Goal: Information Seeking & Learning: Learn about a topic

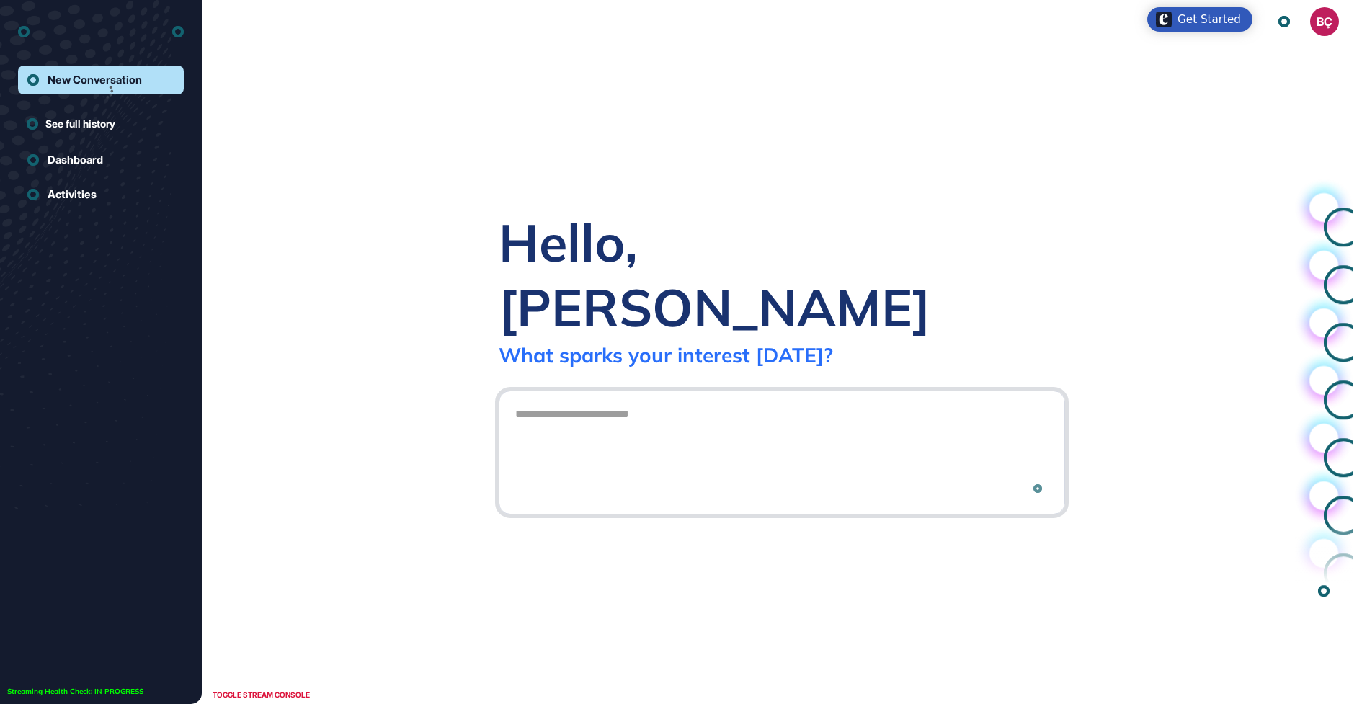
scroll to position [1, 1]
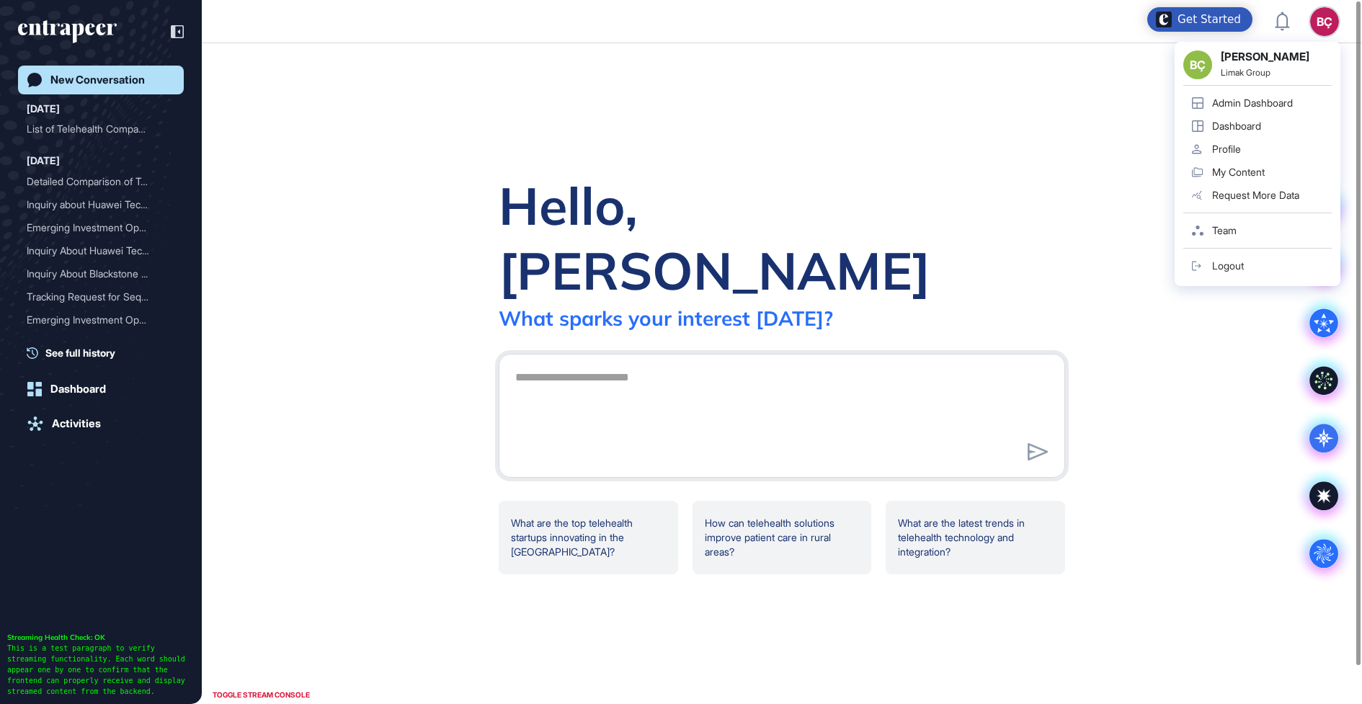
click at [1318, 22] on div "BÇ" at bounding box center [1324, 21] width 29 height 29
click at [1285, 102] on div "Admin Dashboard" at bounding box center [1252, 103] width 81 height 12
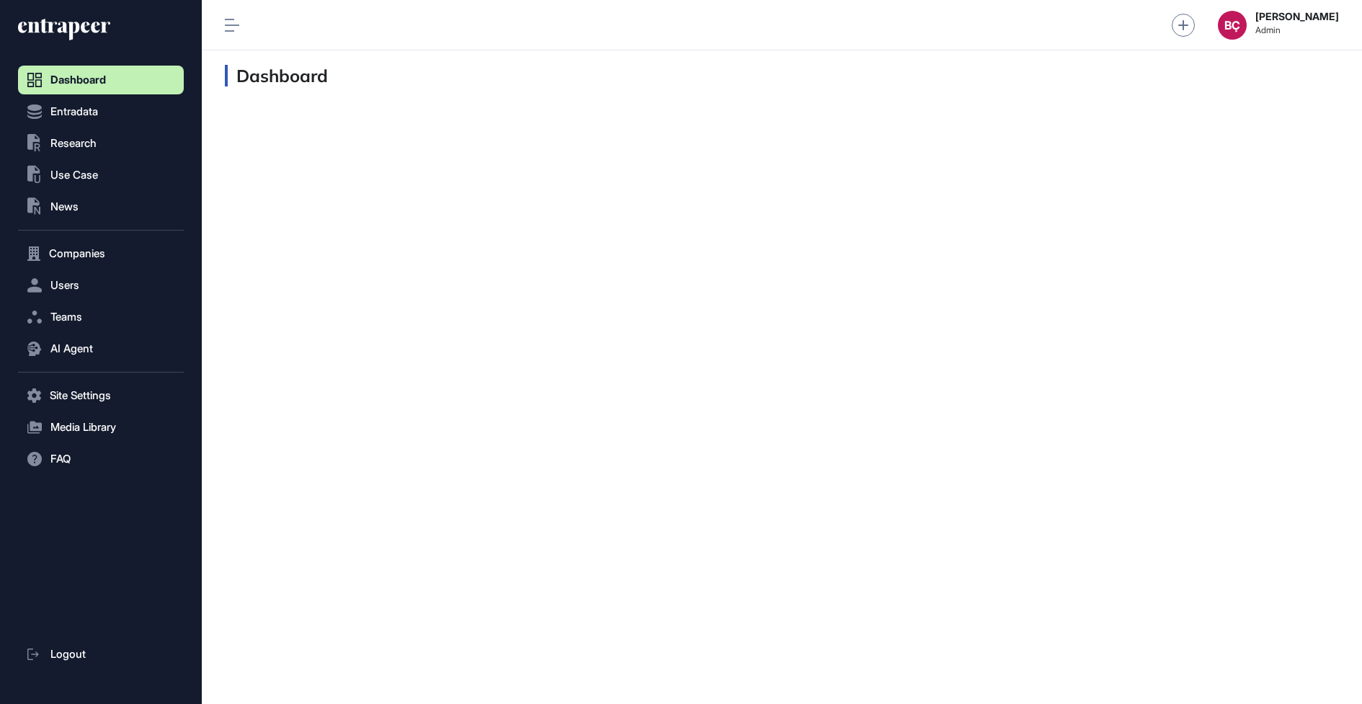
scroll to position [1, 1]
click at [73, 343] on span "AI Agent" at bounding box center [71, 349] width 43 height 12
click at [79, 394] on link "Messages" at bounding box center [104, 405] width 158 height 26
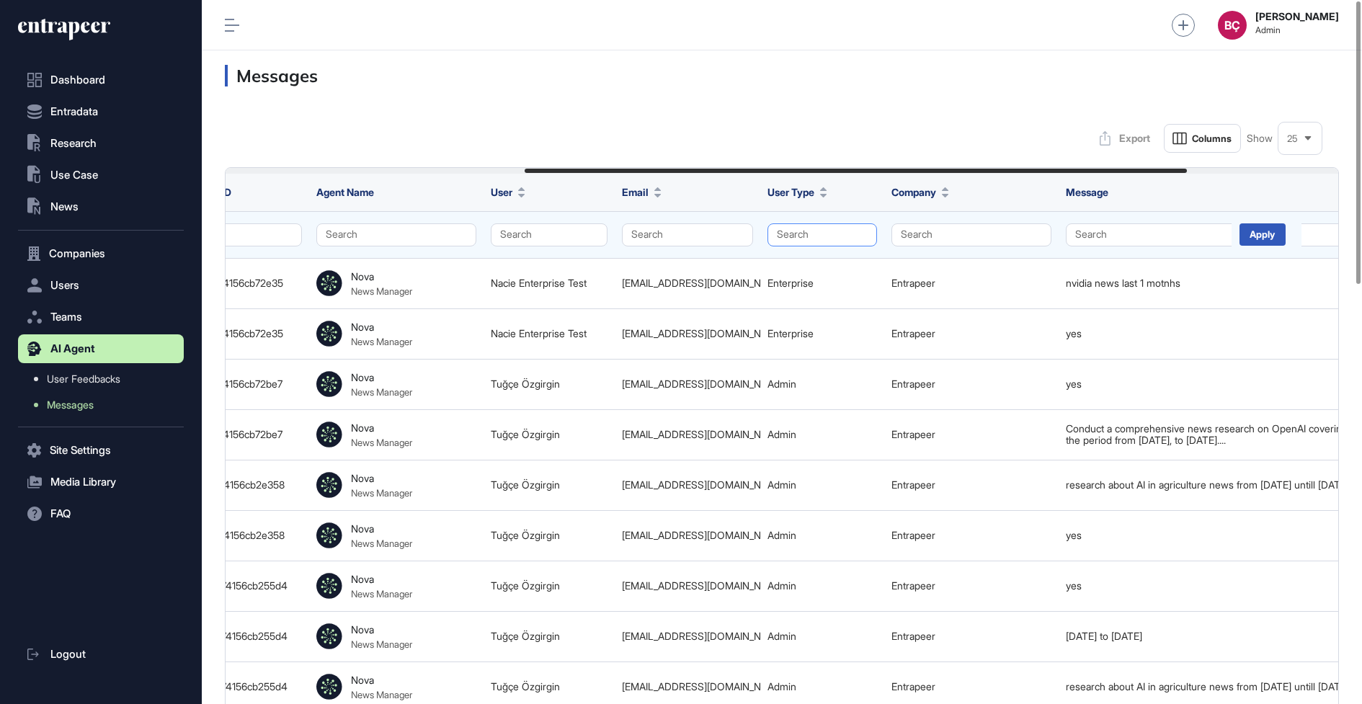
scroll to position [0, 557]
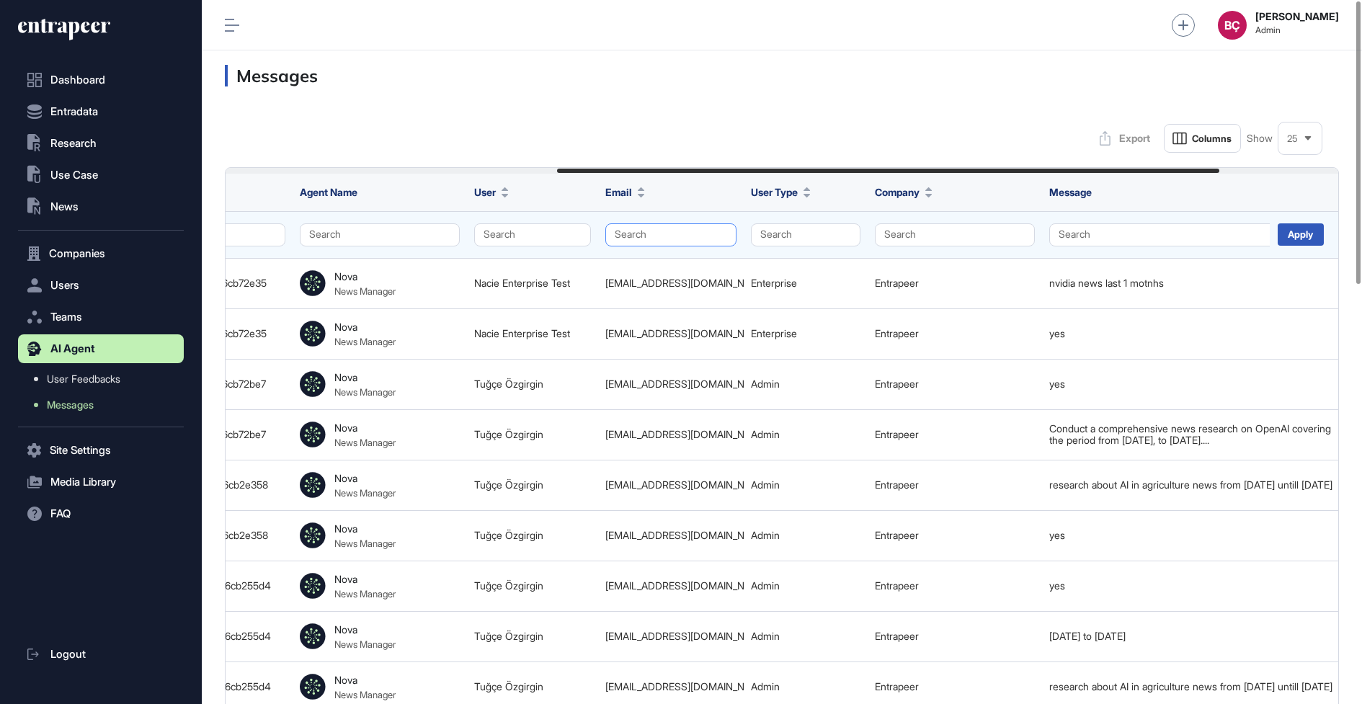
click at [646, 238] on button "Search" at bounding box center [670, 234] width 131 height 23
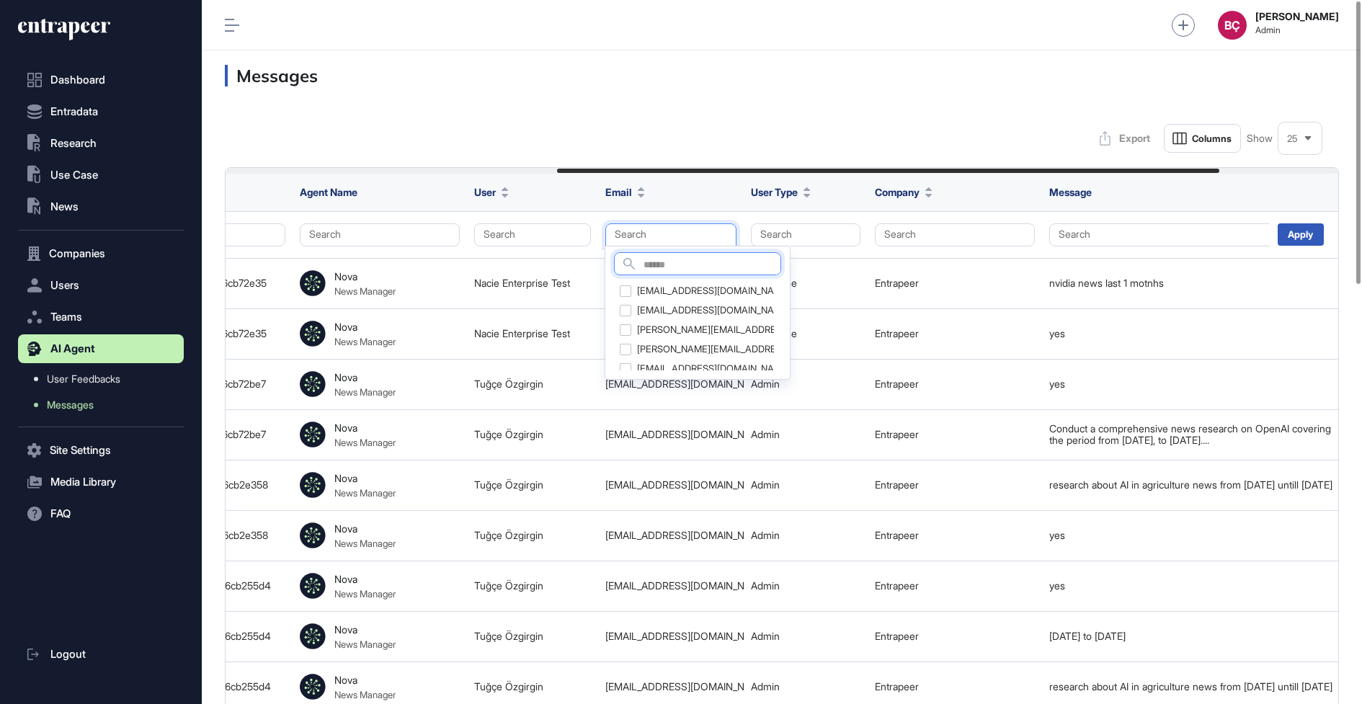
click at [653, 258] on input "text" at bounding box center [711, 265] width 137 height 19
type input "*******"
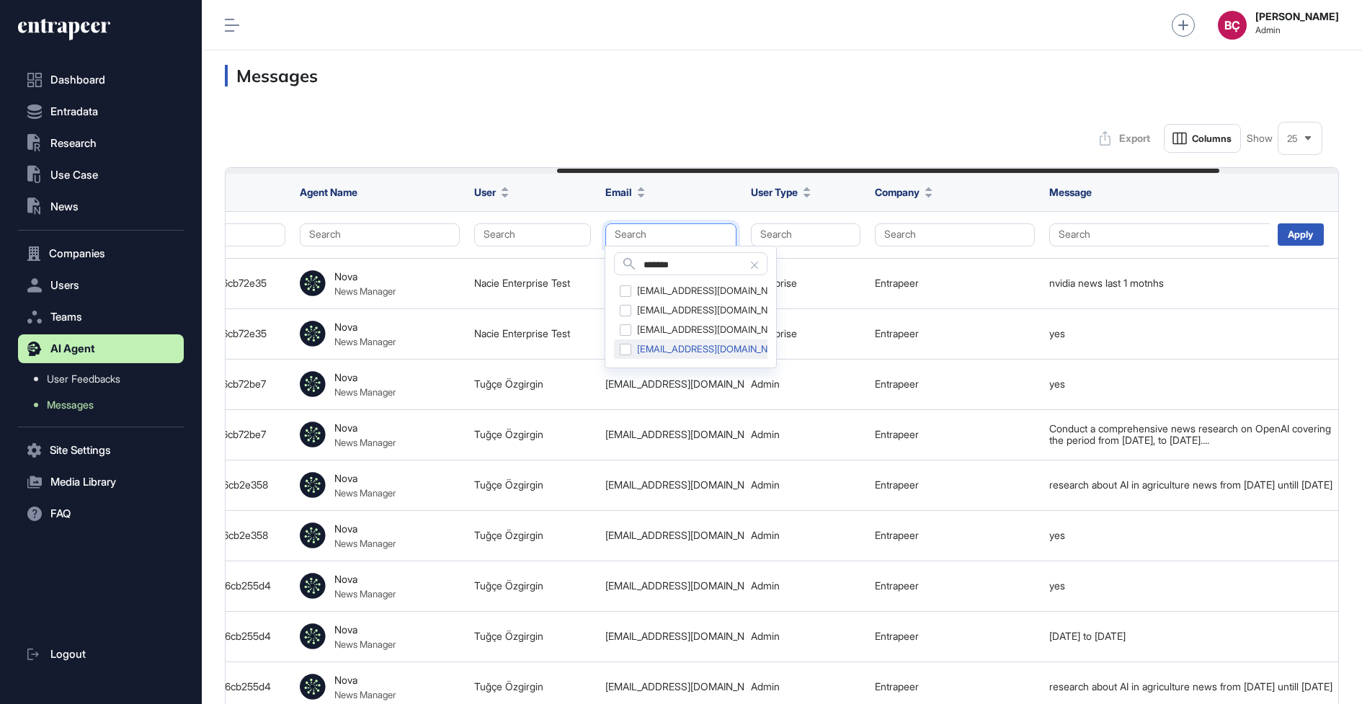
click at [620, 347] on div "yaseminugur@kale.com.tr" at bounding box center [705, 349] width 182 height 20
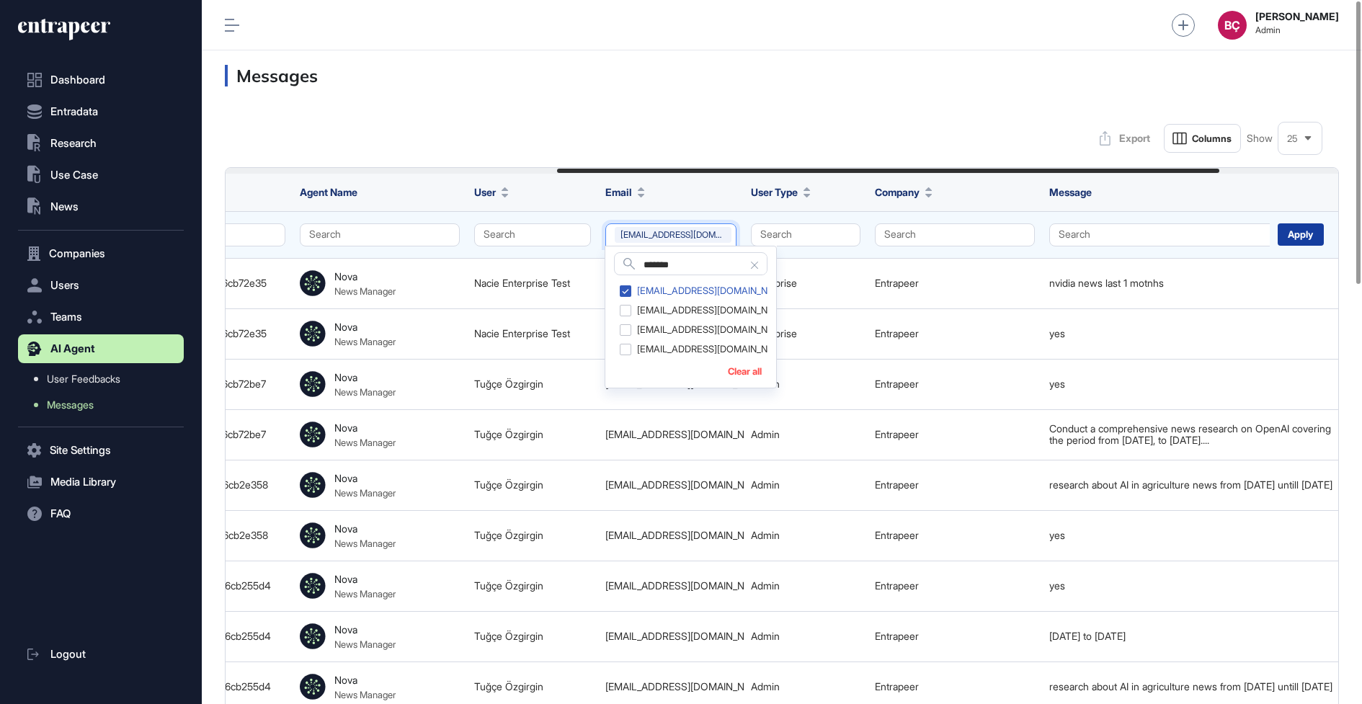
click at [1298, 231] on div "Apply" at bounding box center [1300, 234] width 46 height 22
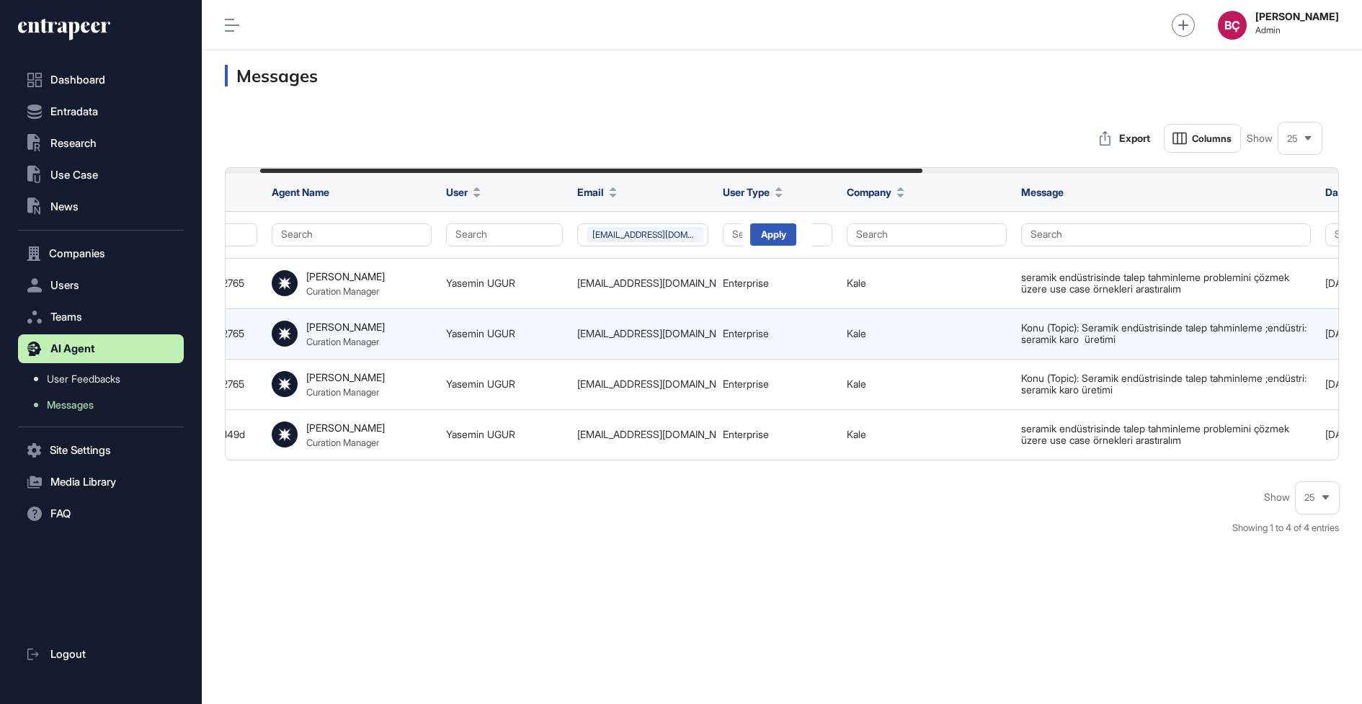
scroll to position [0, 757]
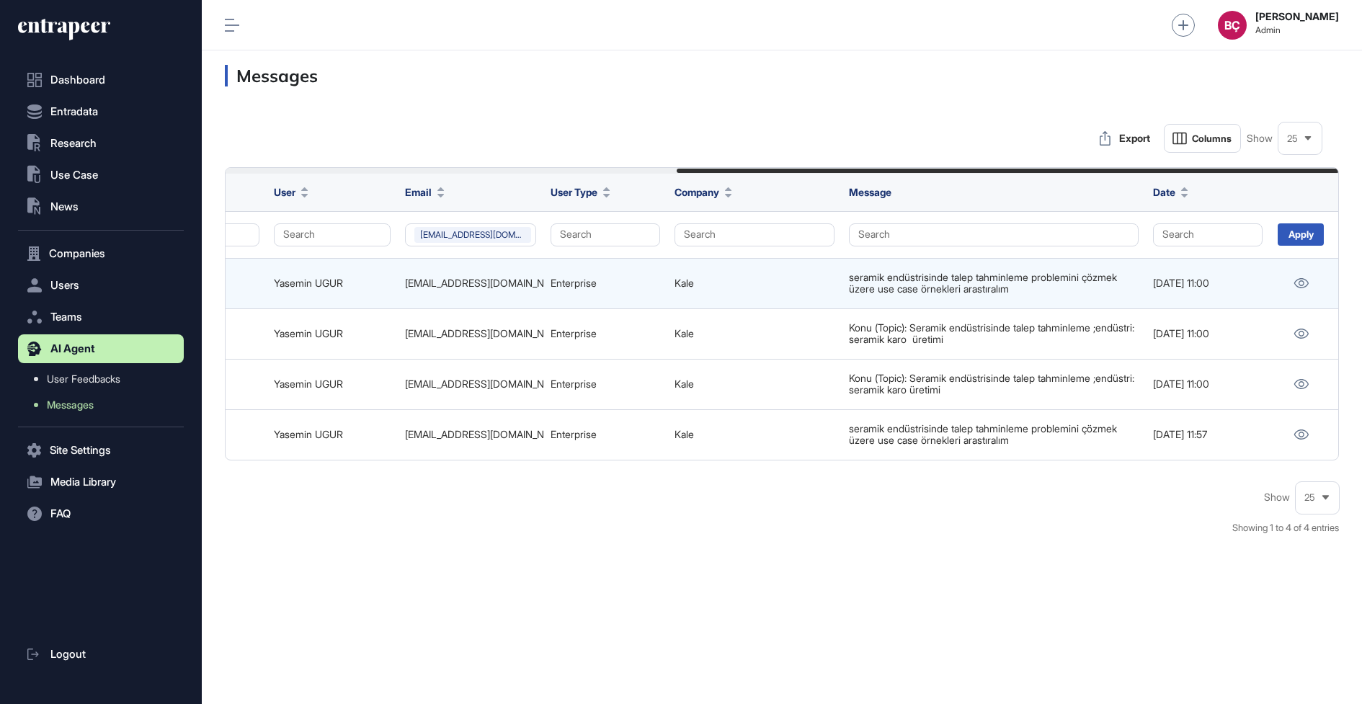
click at [1313, 282] on div at bounding box center [1301, 283] width 48 height 19
click at [1295, 282] on icon at bounding box center [1300, 283] width 15 height 10
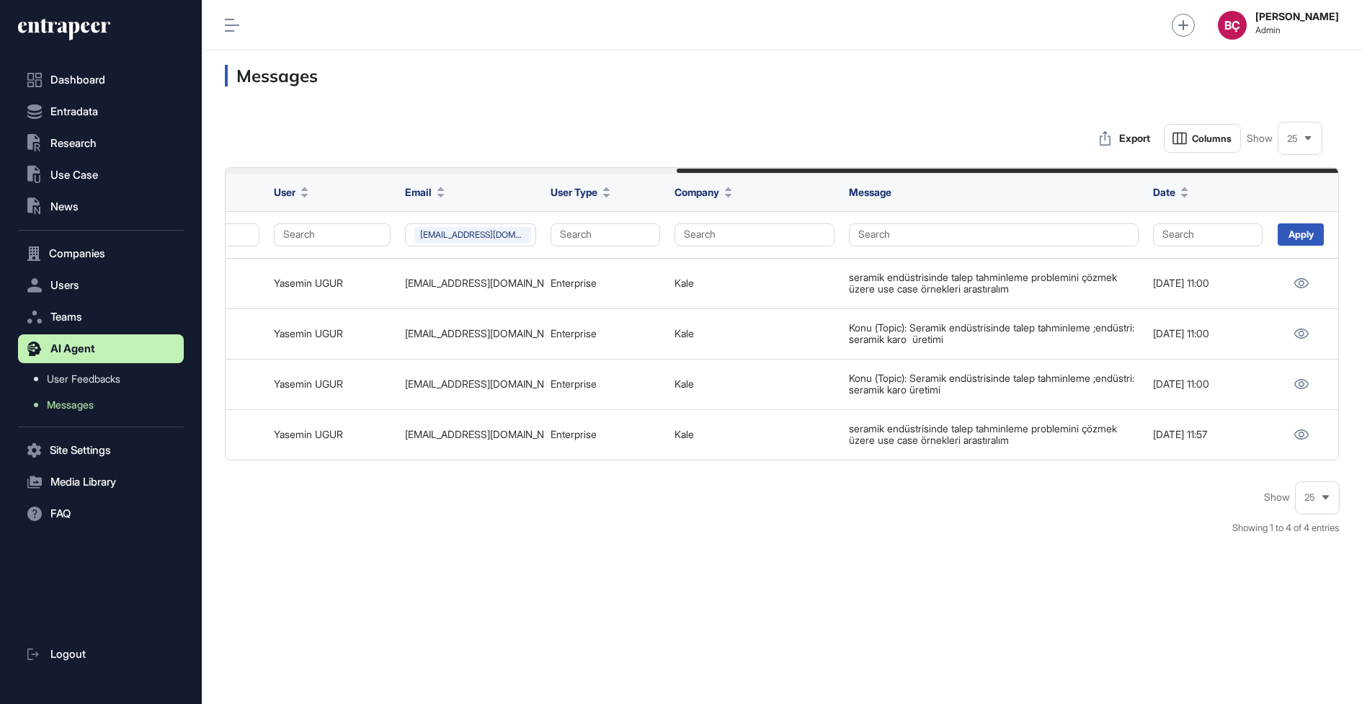
click at [811, 494] on div "Show 25 Showing 1 to 4 of 4 entries" at bounding box center [782, 516] width 1114 height 66
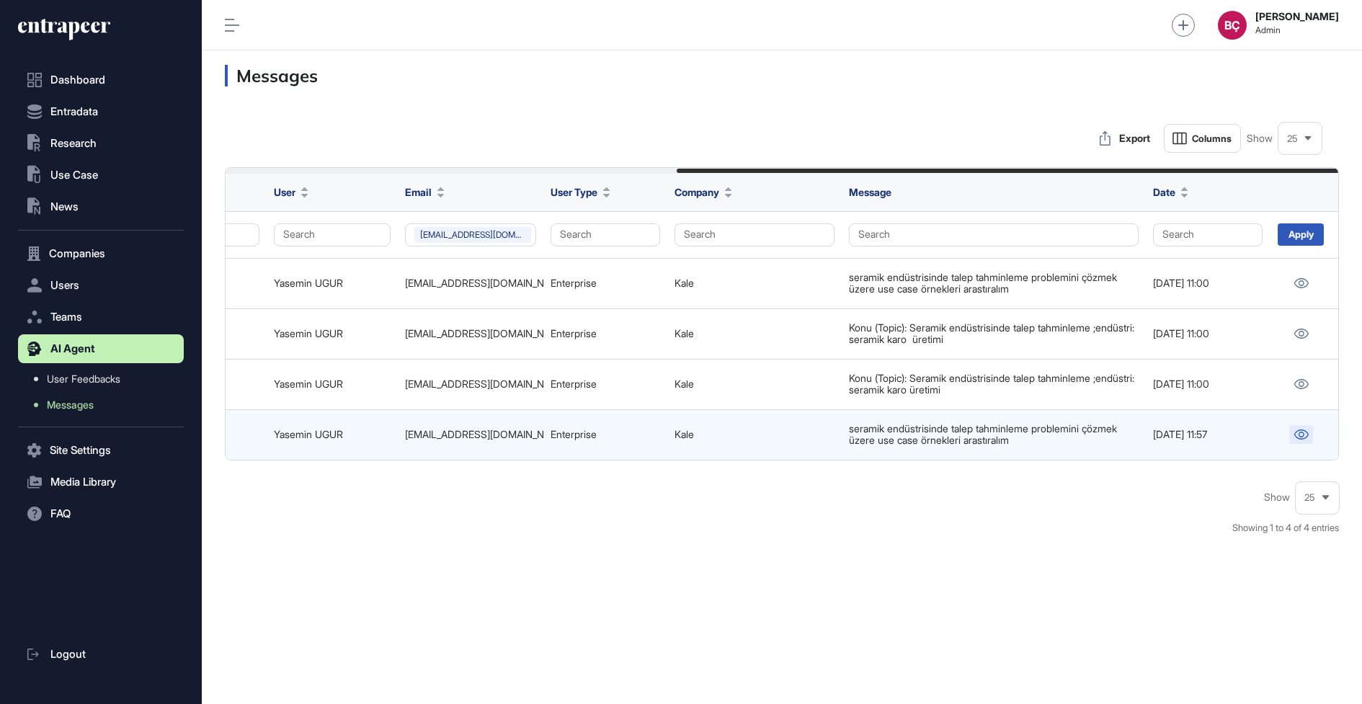
click at [1290, 431] on link at bounding box center [1301, 434] width 24 height 19
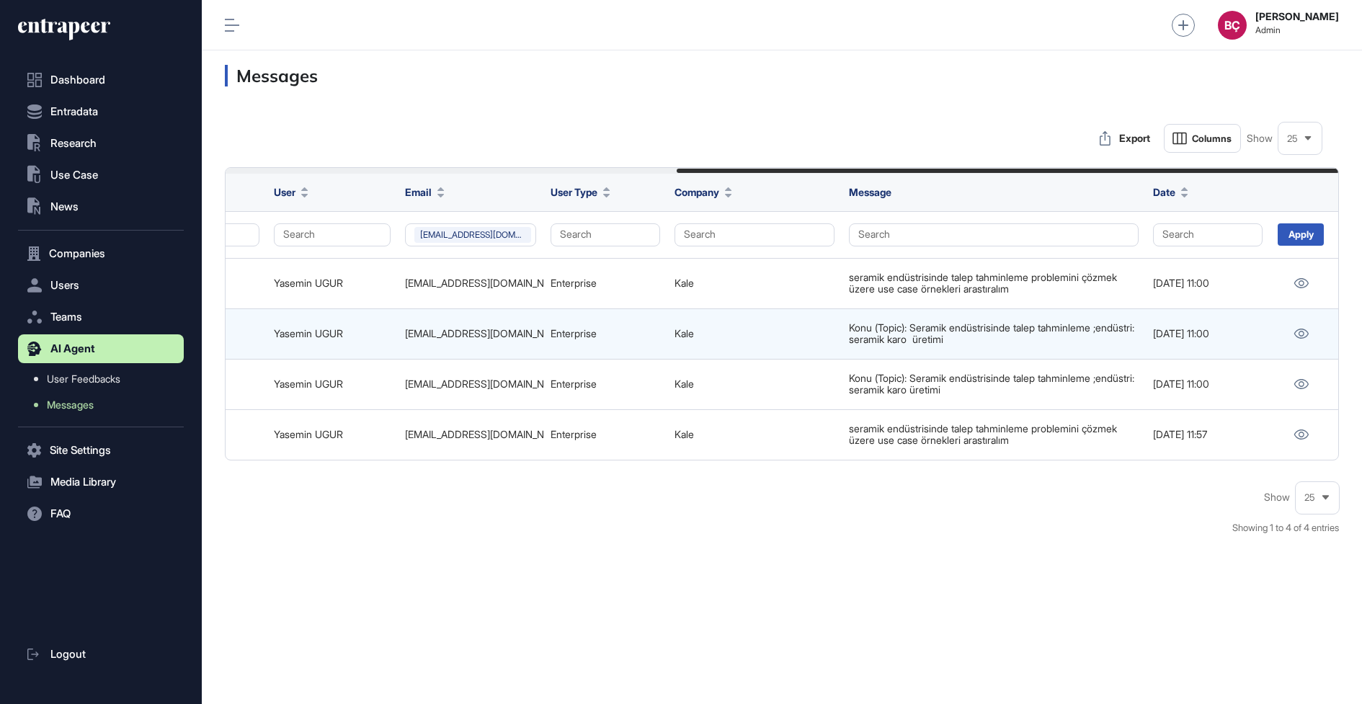
click at [466, 334] on div "yaseminugur@kale.com.tr" at bounding box center [470, 334] width 131 height 12
copy tr "yaseminugur@kale.com.tr"
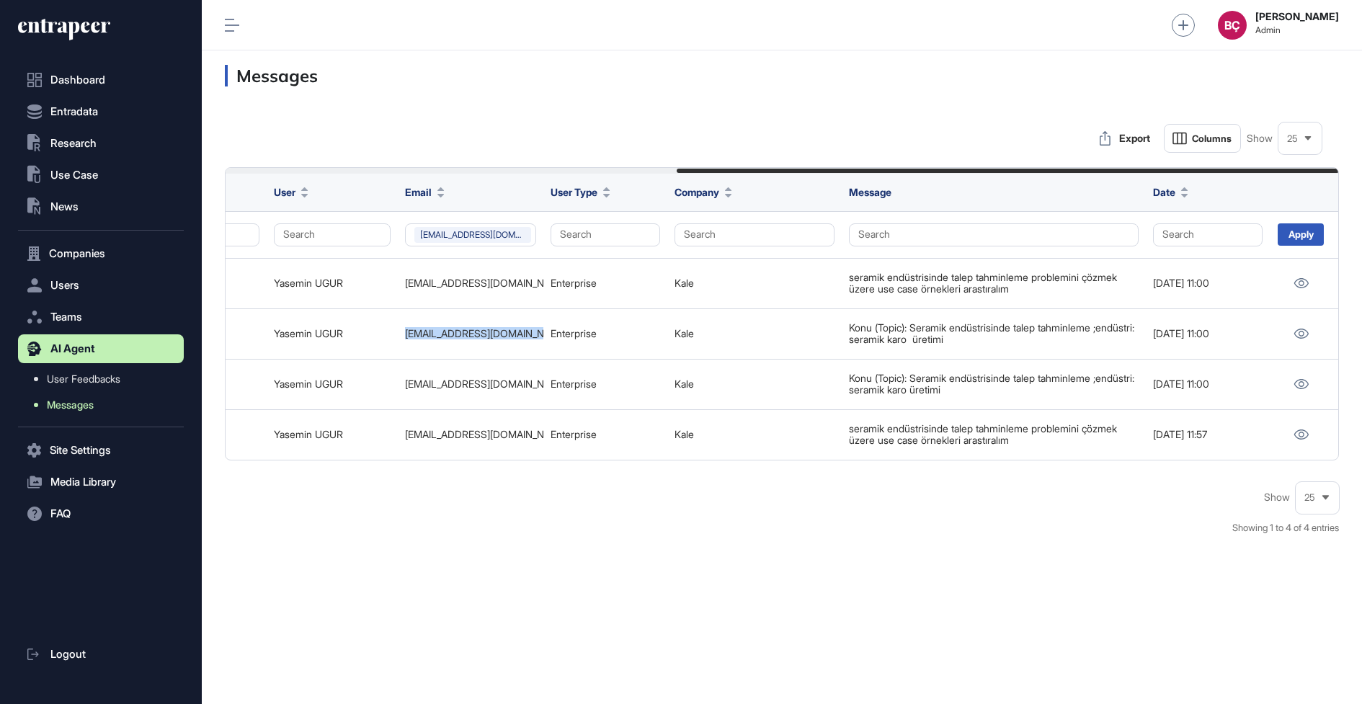
click at [82, 404] on span "Messages" at bounding box center [70, 405] width 47 height 12
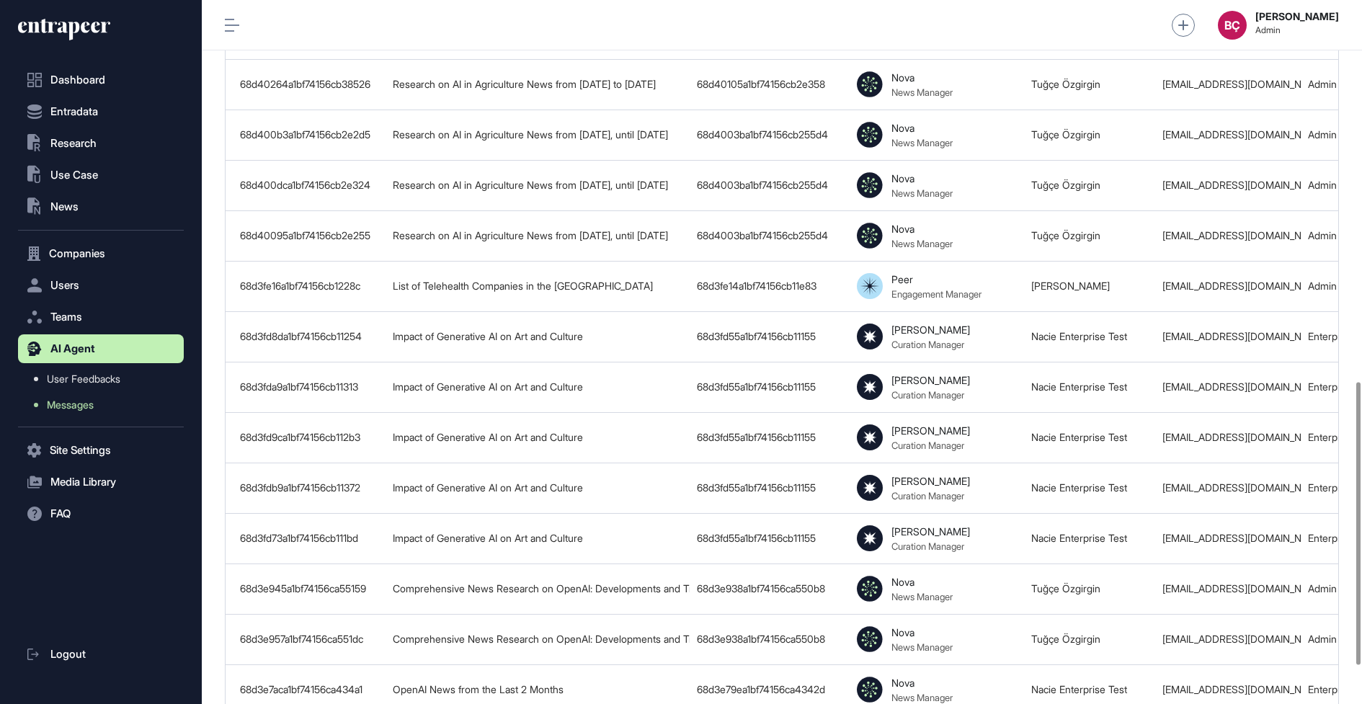
scroll to position [1042, 0]
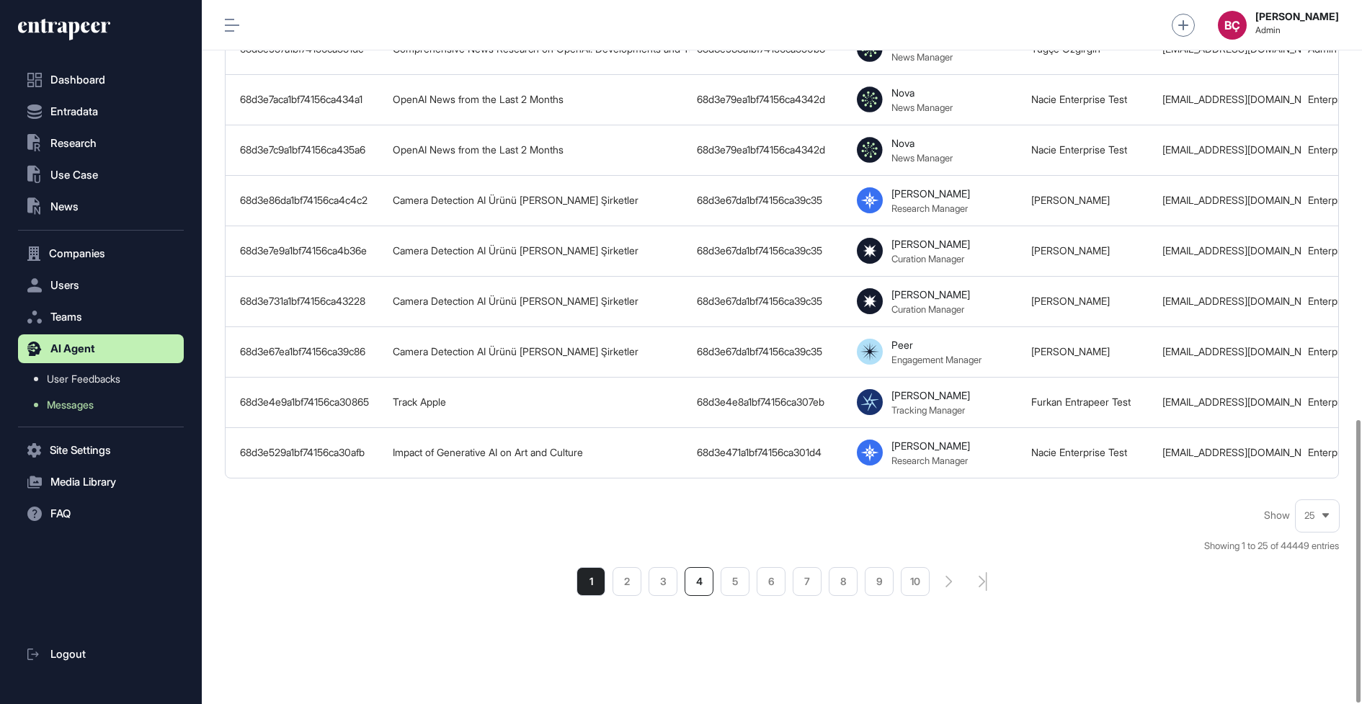
click at [689, 579] on li "4" at bounding box center [698, 581] width 29 height 29
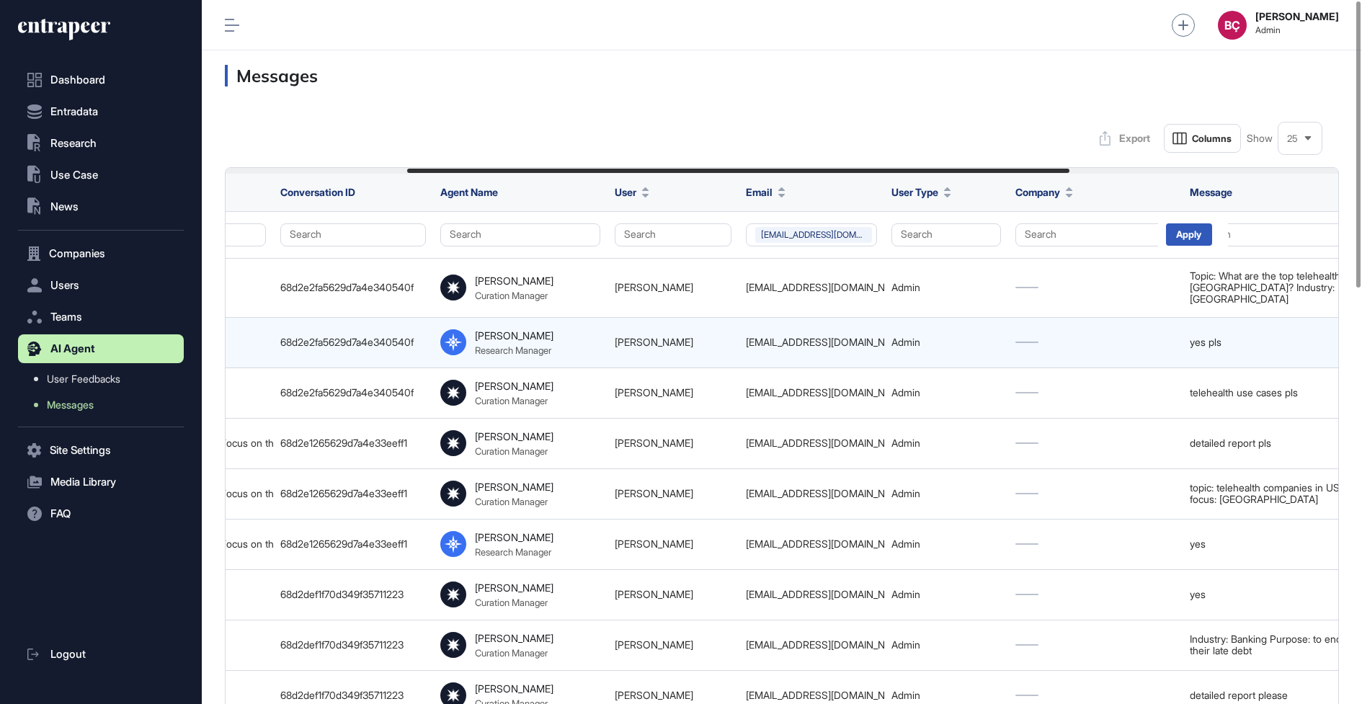
scroll to position [0, 757]
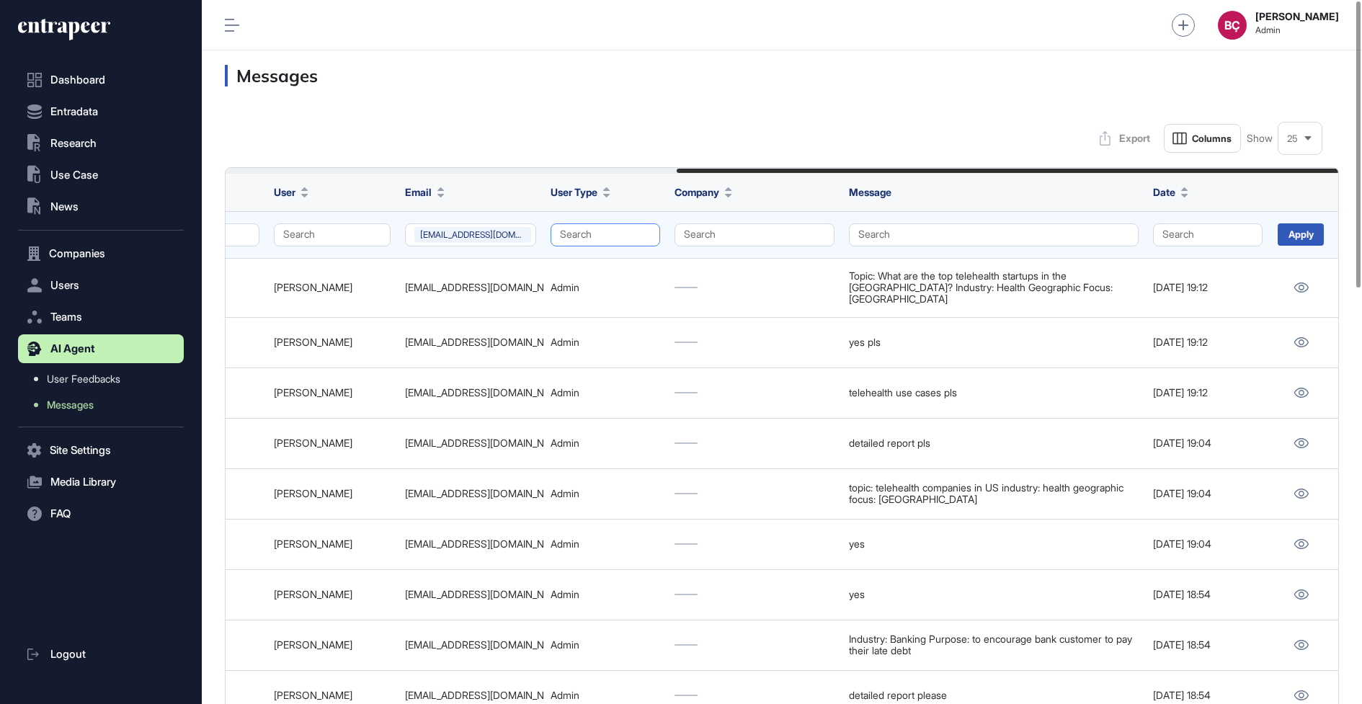
click at [635, 236] on button "Search" at bounding box center [605, 234] width 110 height 23
click at [579, 262] on div "Enterprise" at bounding box center [601, 262] width 85 height 20
click at [1306, 246] on div "Apply" at bounding box center [1304, 234] width 70 height 45
click at [1306, 242] on div "Apply" at bounding box center [1300, 234] width 46 height 22
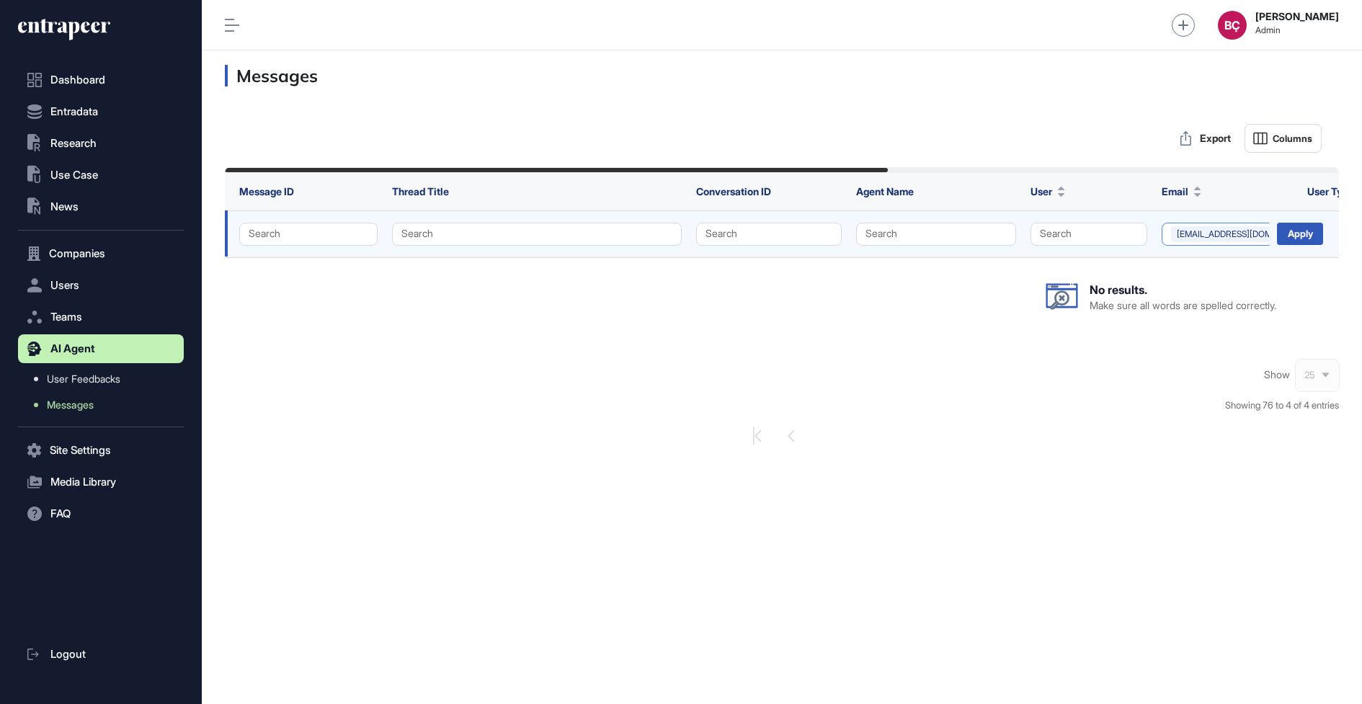
click at [1203, 225] on button "yaseminugur@kale.com.tr" at bounding box center [1226, 234] width 131 height 23
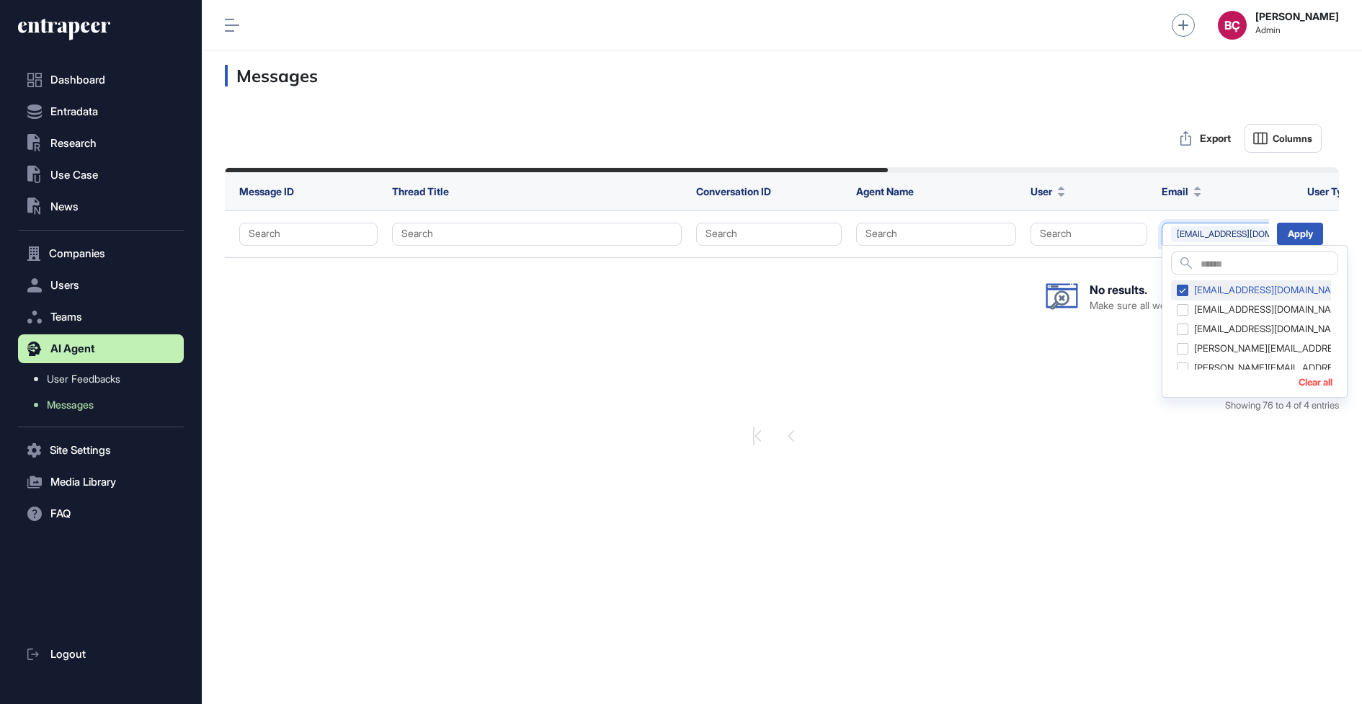
click at [1212, 294] on div "yaseminugur@kale.com.tr" at bounding box center [1262, 290] width 182 height 20
click at [1295, 243] on div "Apply" at bounding box center [1300, 234] width 46 height 22
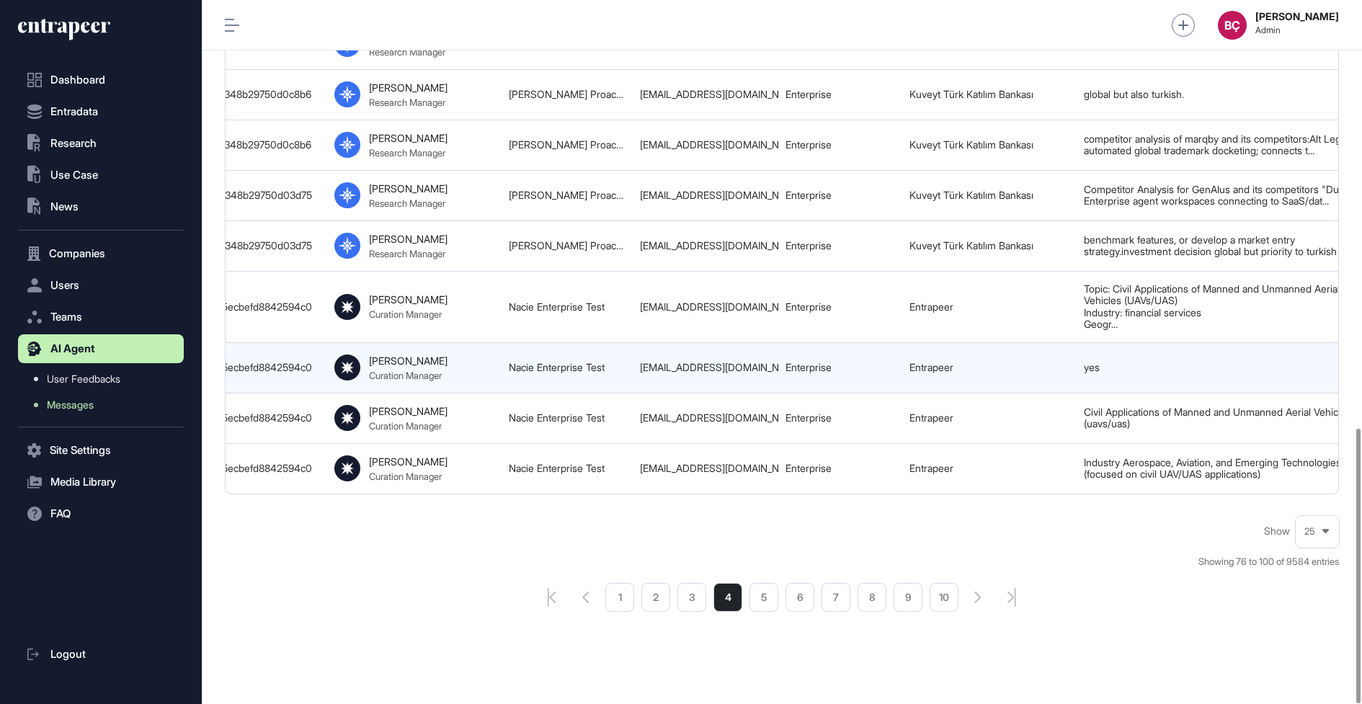
scroll to position [0, 757]
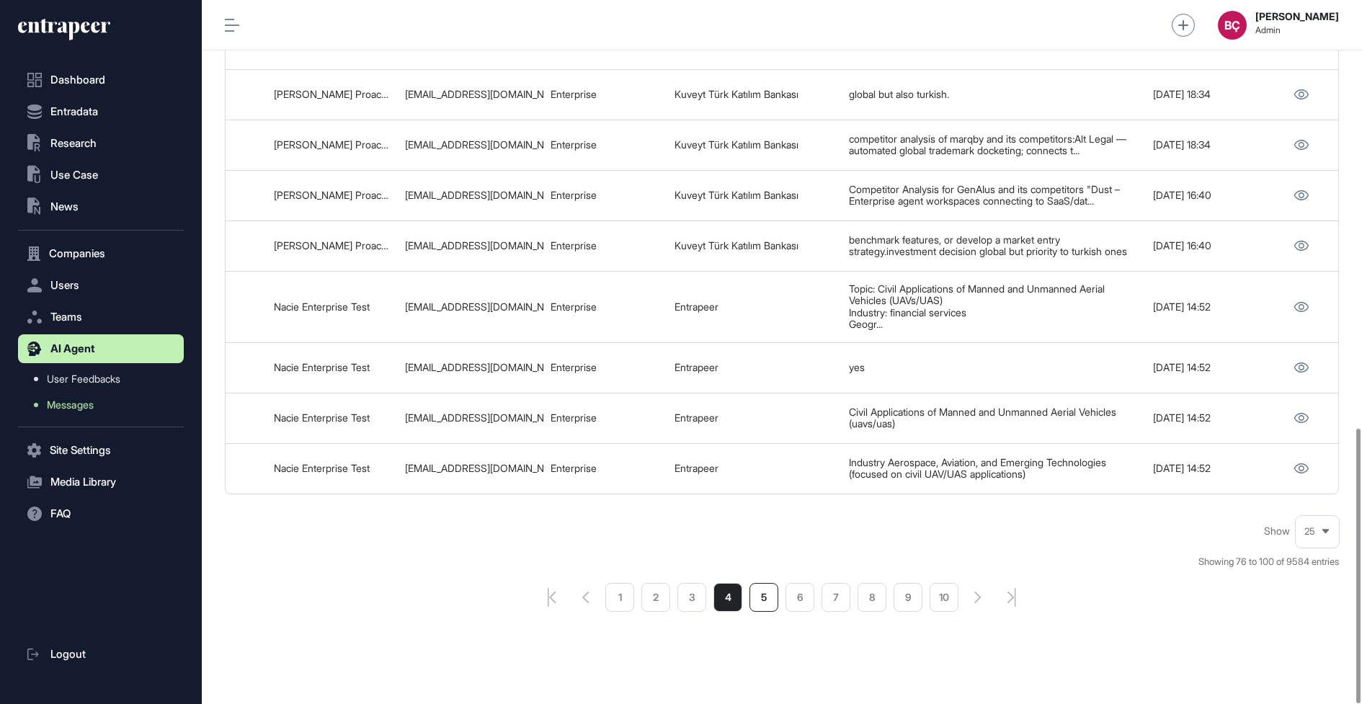
click at [757, 583] on li "5" at bounding box center [763, 597] width 29 height 29
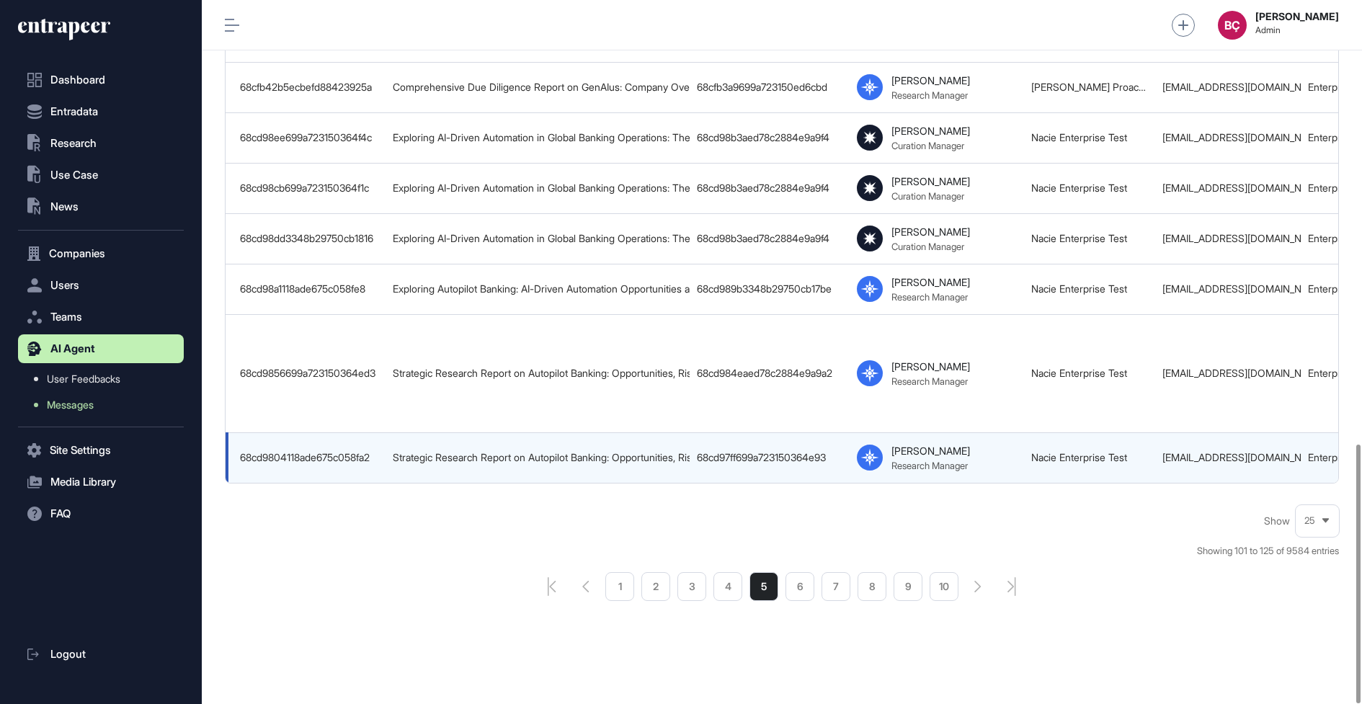
scroll to position [0, 757]
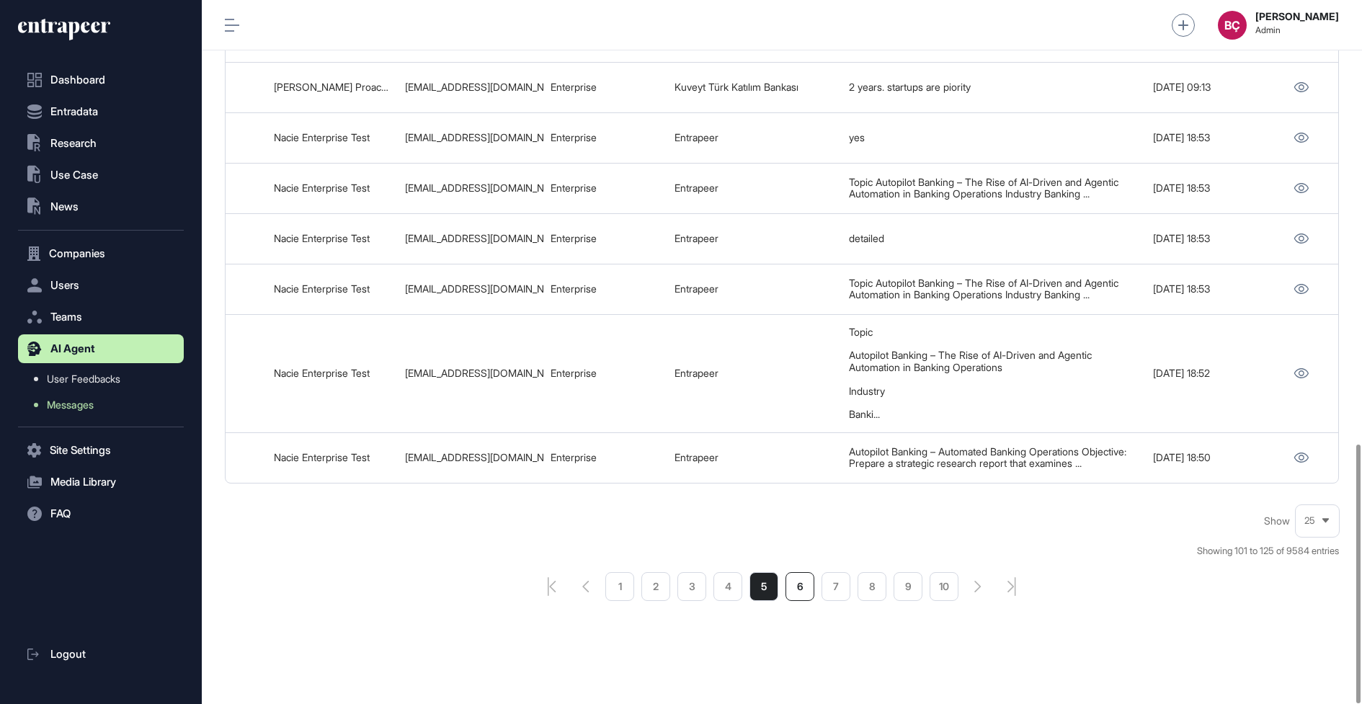
click at [790, 585] on li "6" at bounding box center [799, 586] width 29 height 29
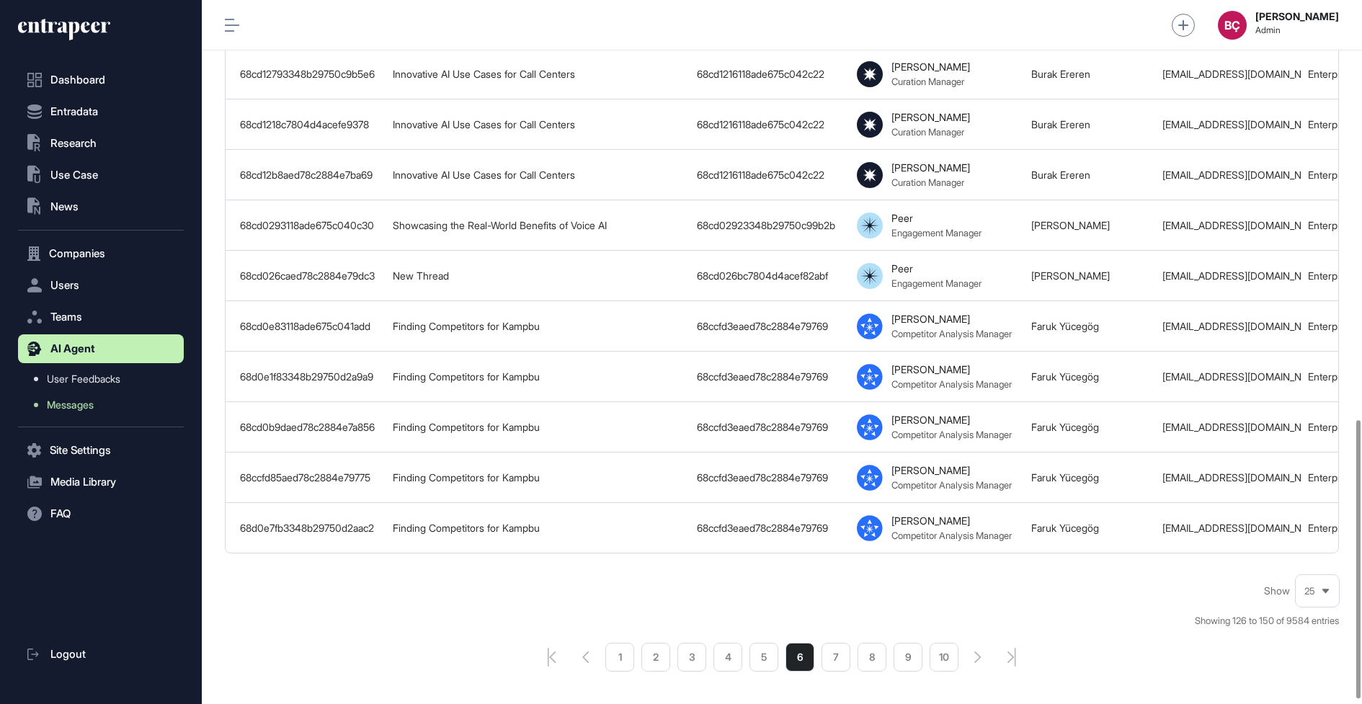
scroll to position [1070, 0]
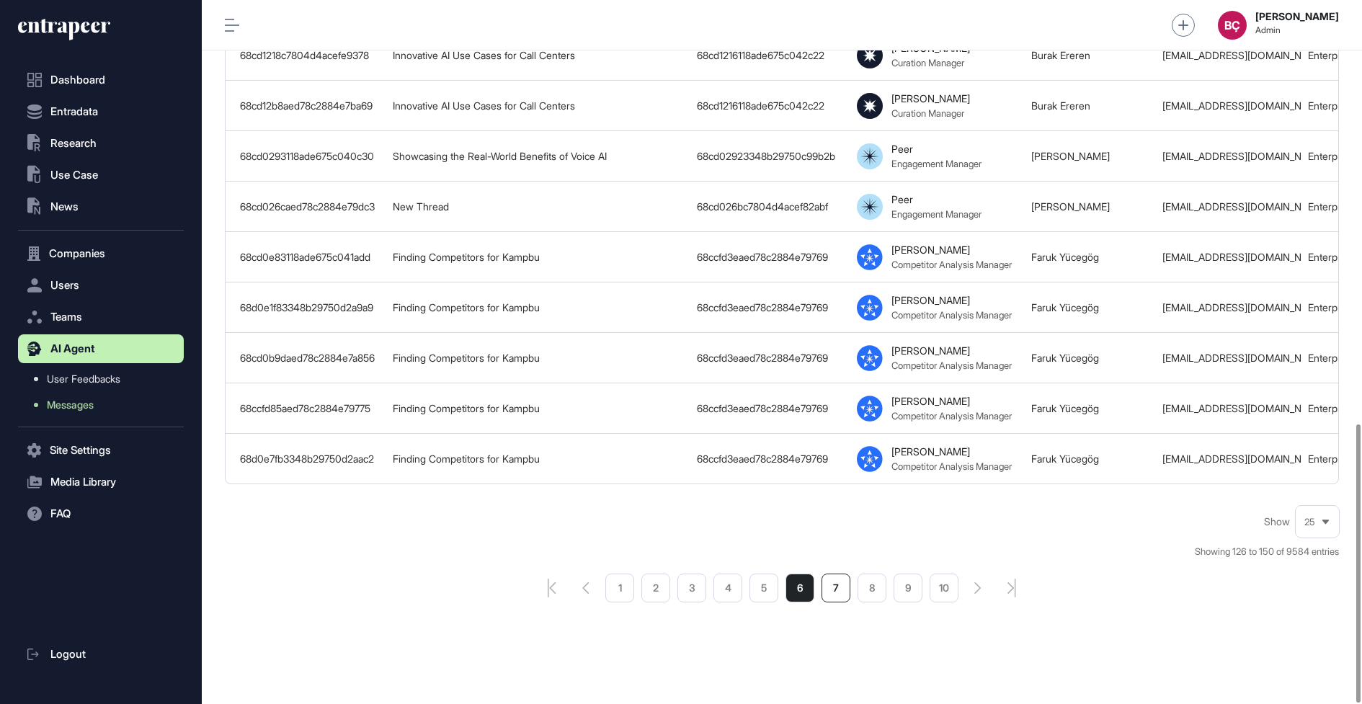
click at [825, 576] on li "7" at bounding box center [835, 587] width 29 height 29
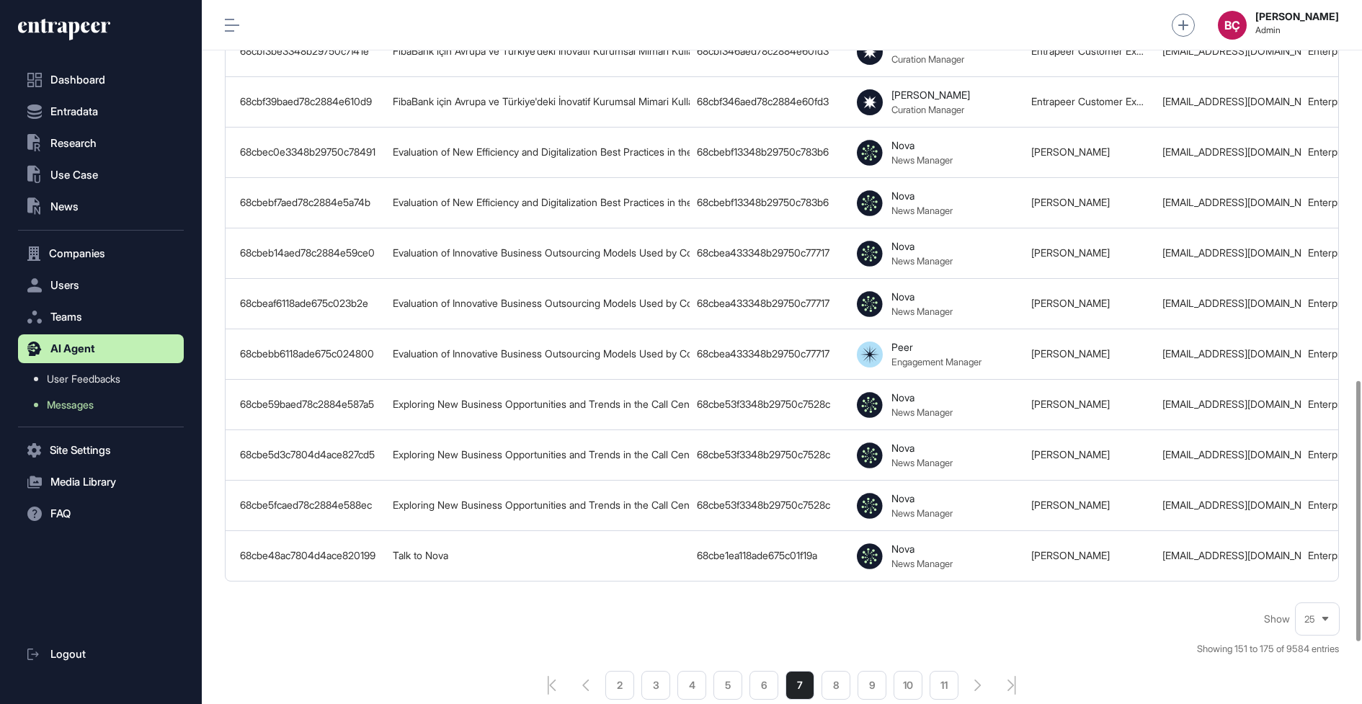
scroll to position [1138, 0]
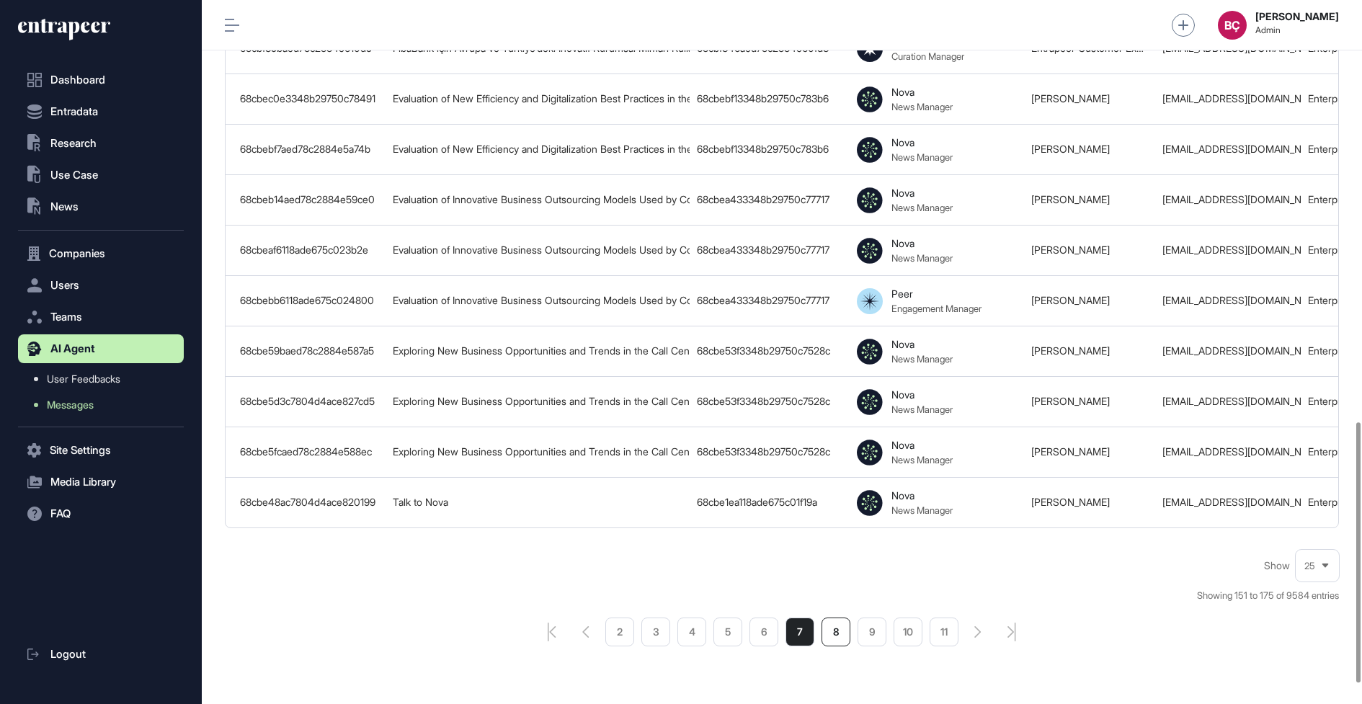
click at [831, 636] on li "8" at bounding box center [835, 631] width 29 height 29
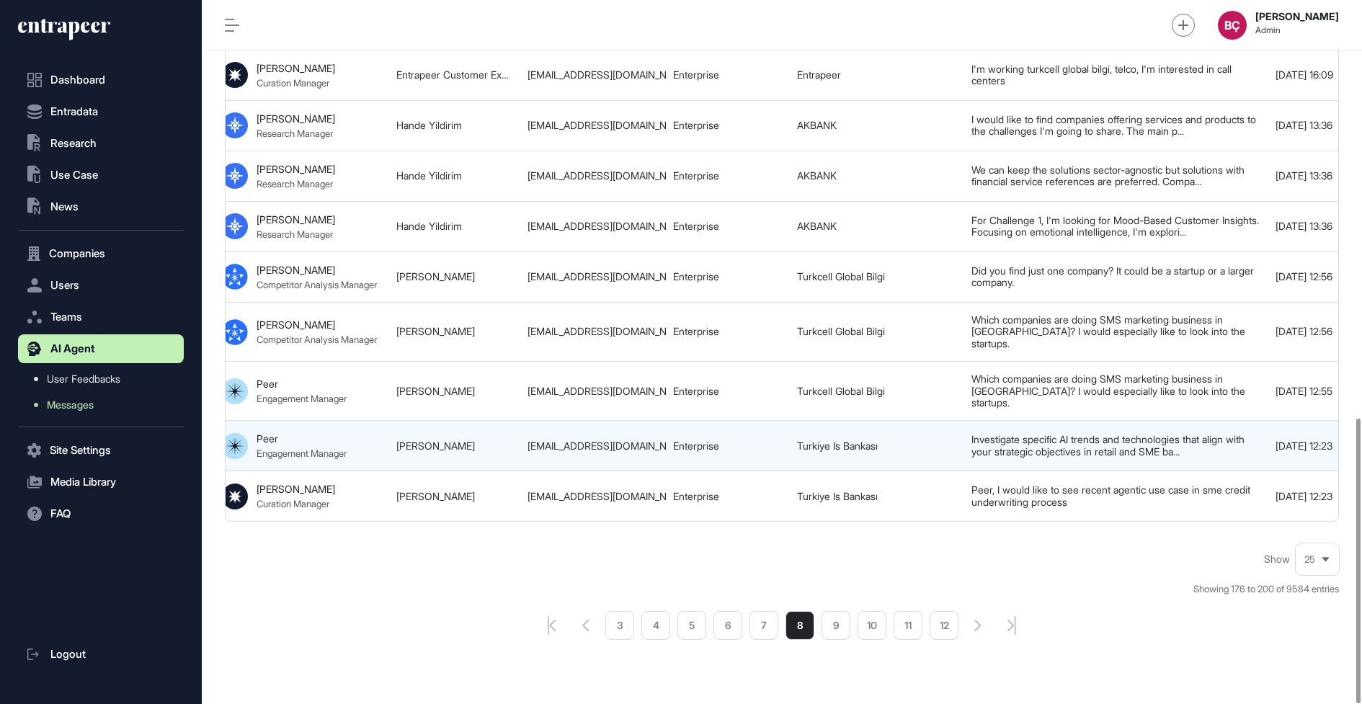
scroll to position [0, 757]
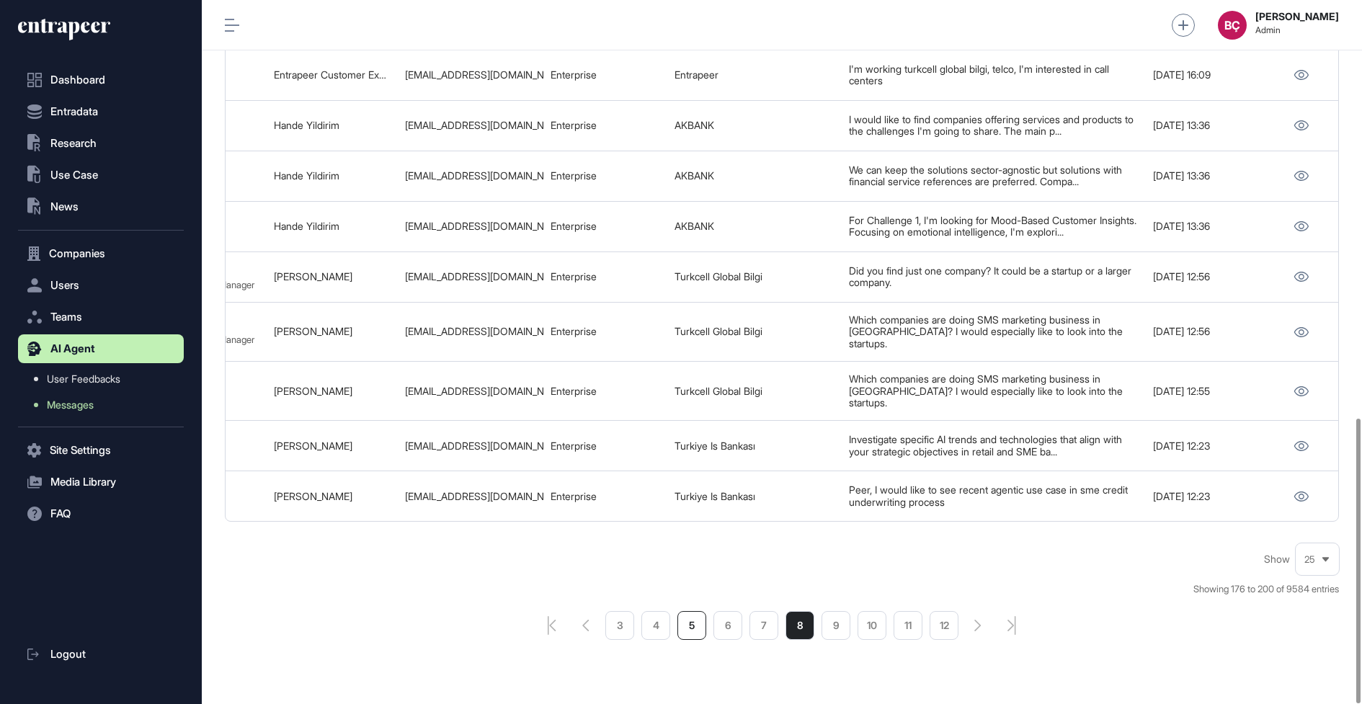
click at [694, 611] on li "5" at bounding box center [691, 625] width 29 height 29
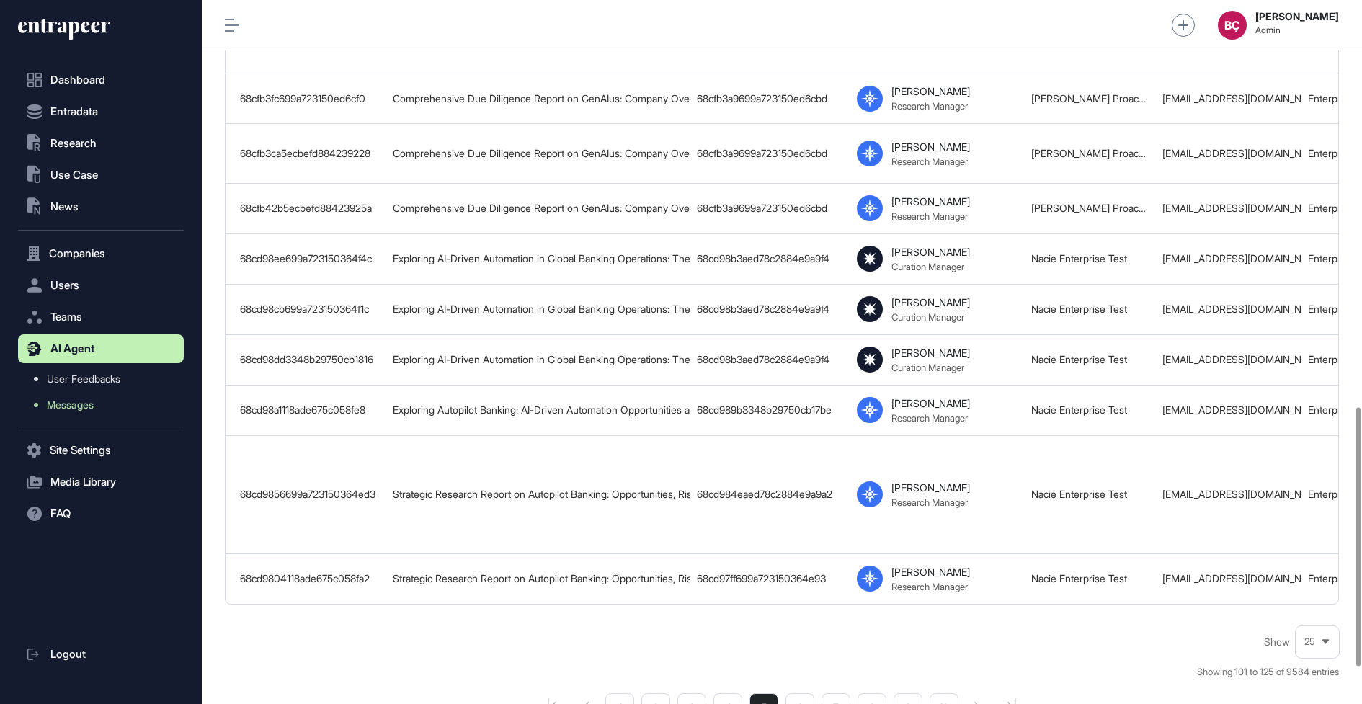
scroll to position [1207, 0]
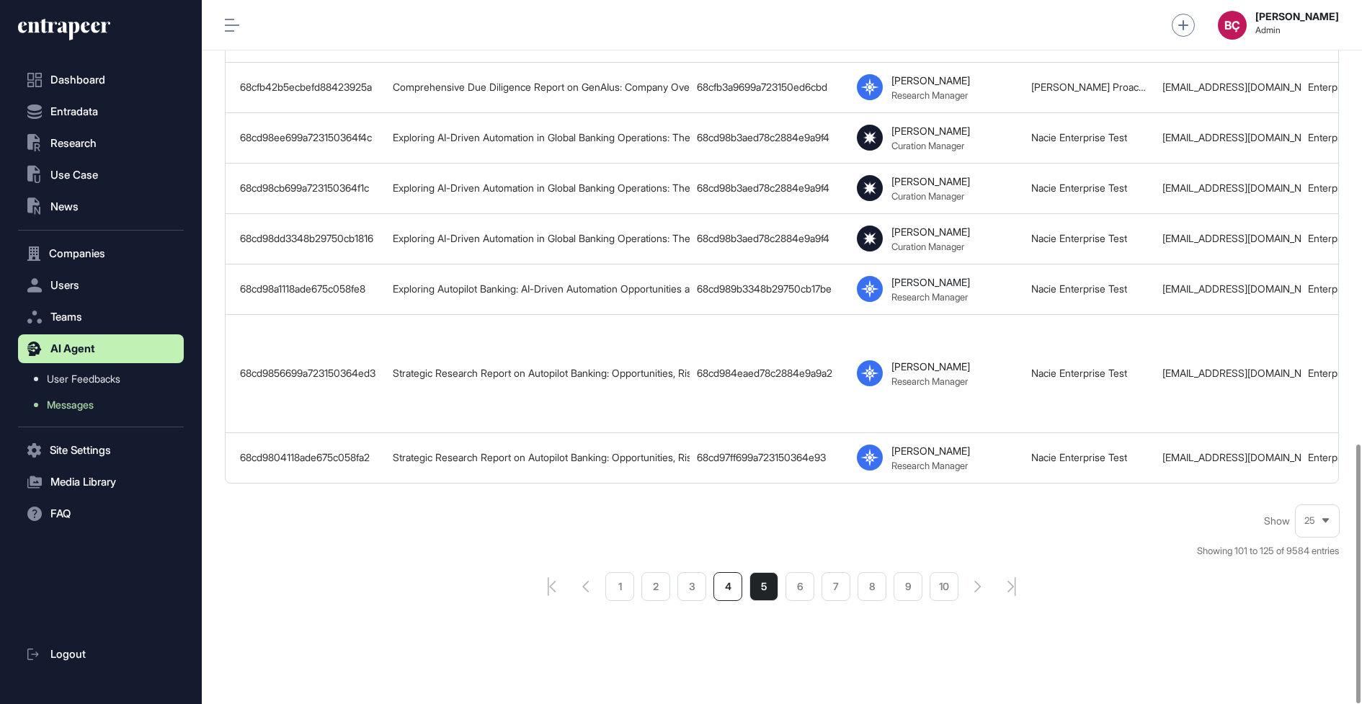
click at [720, 572] on li "4" at bounding box center [727, 586] width 29 height 29
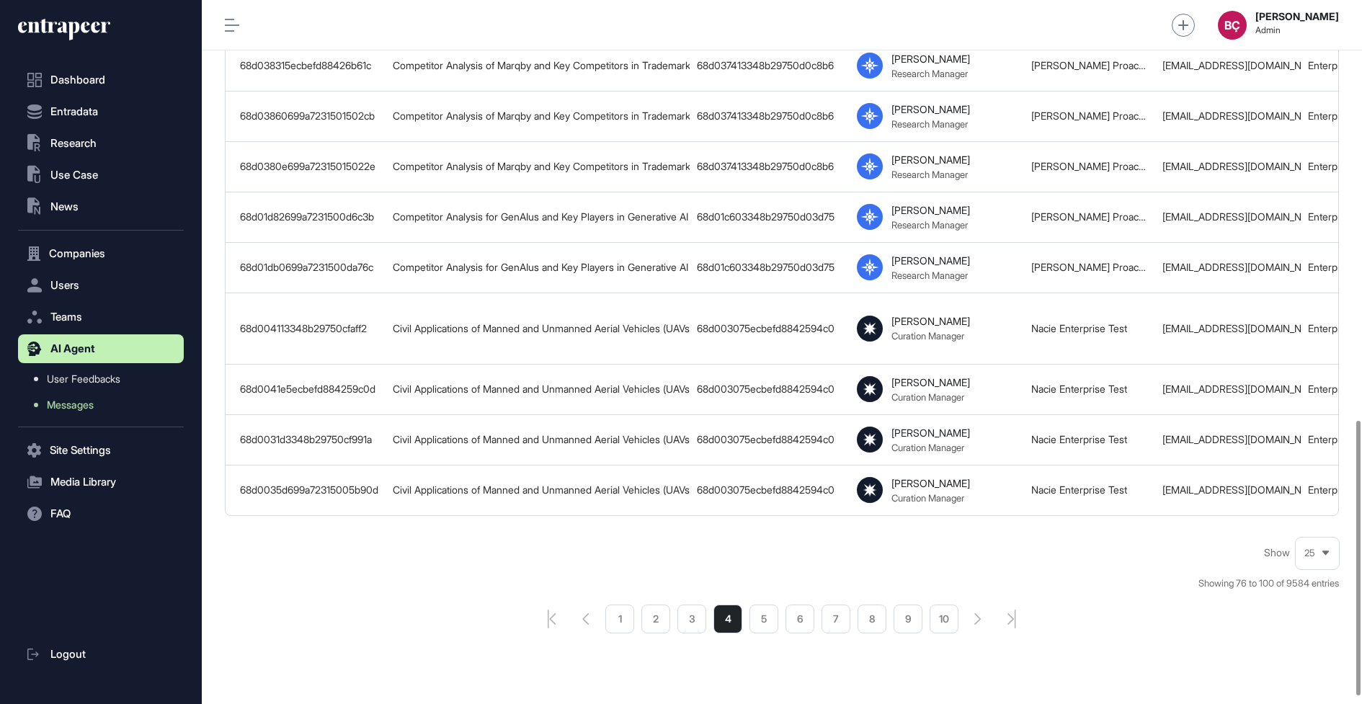
scroll to position [1096, 0]
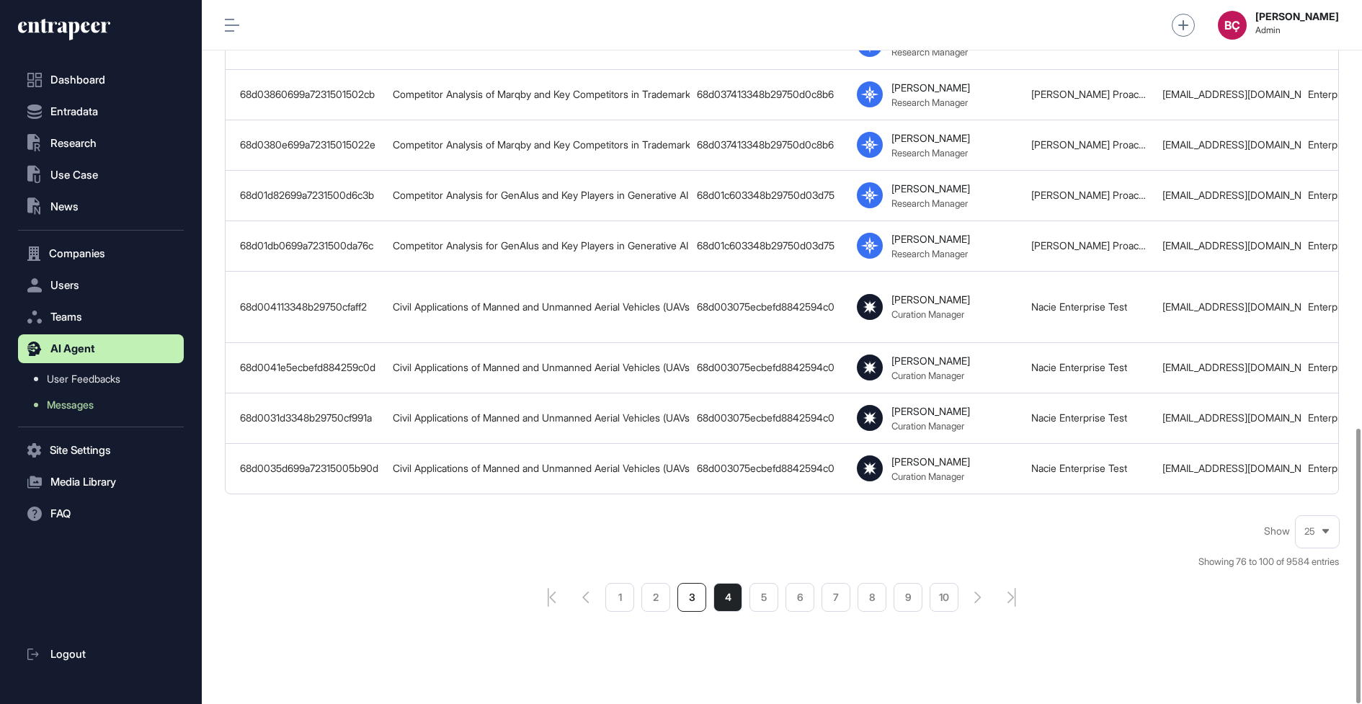
click at [694, 583] on li "3" at bounding box center [691, 597] width 29 height 29
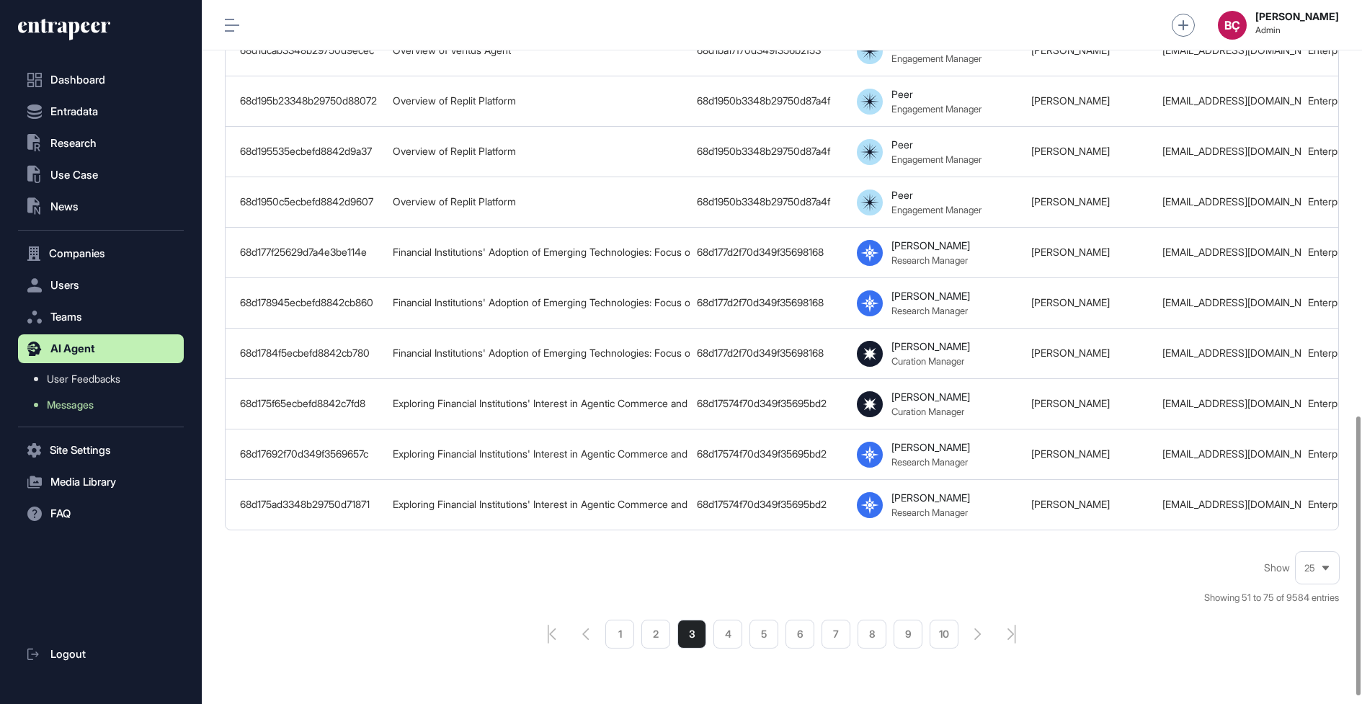
scroll to position [1066, 0]
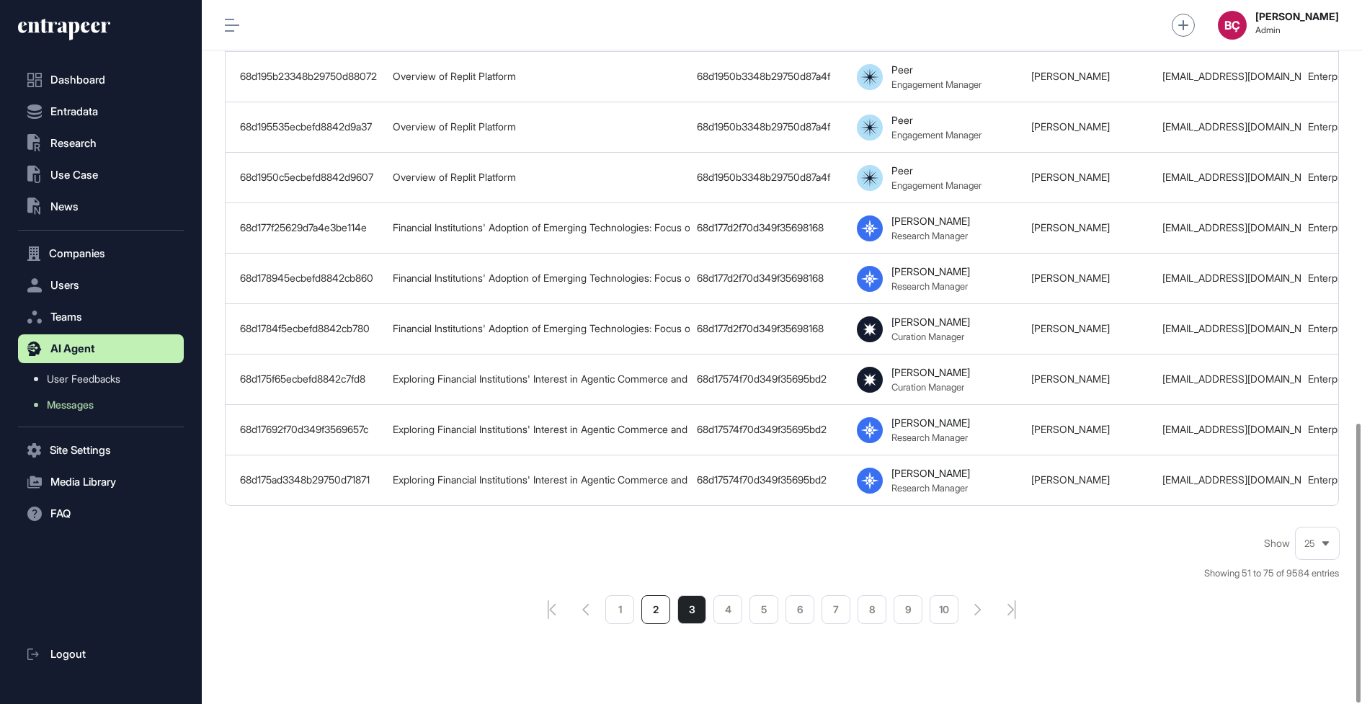
click at [650, 595] on li "2" at bounding box center [655, 609] width 29 height 29
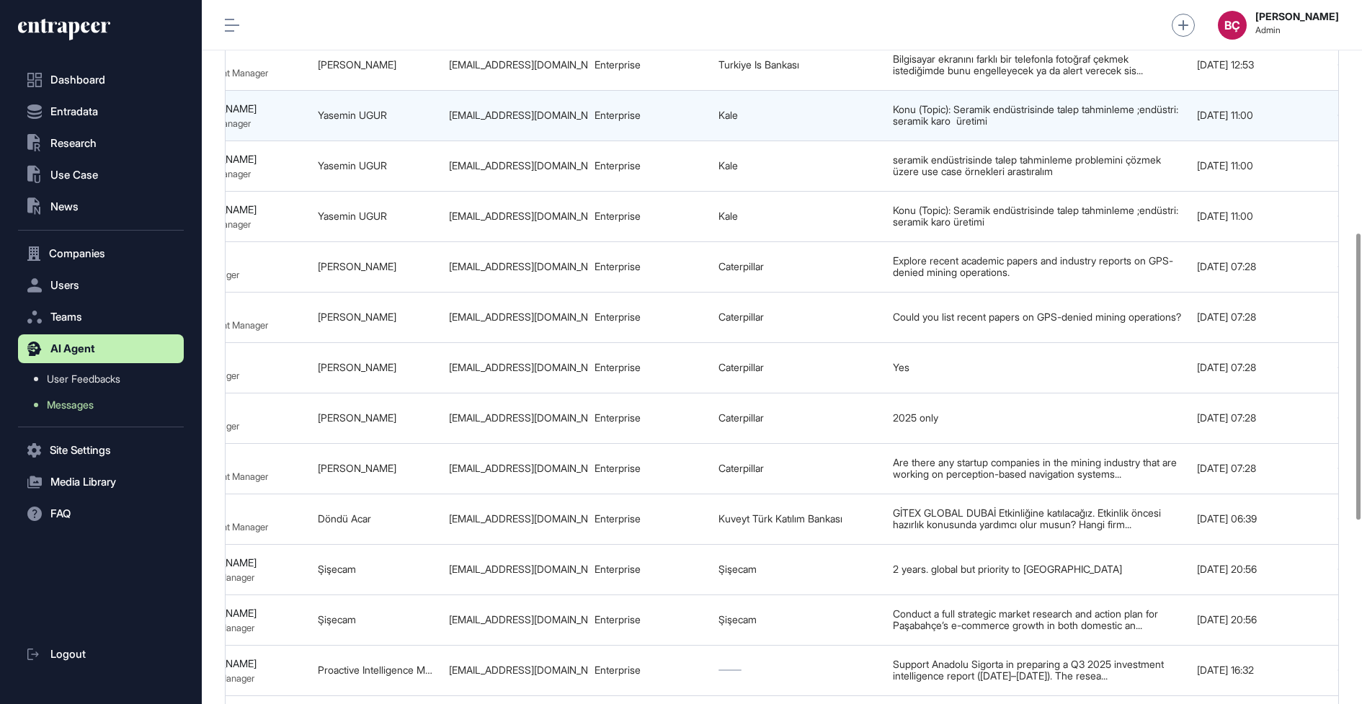
scroll to position [0, 757]
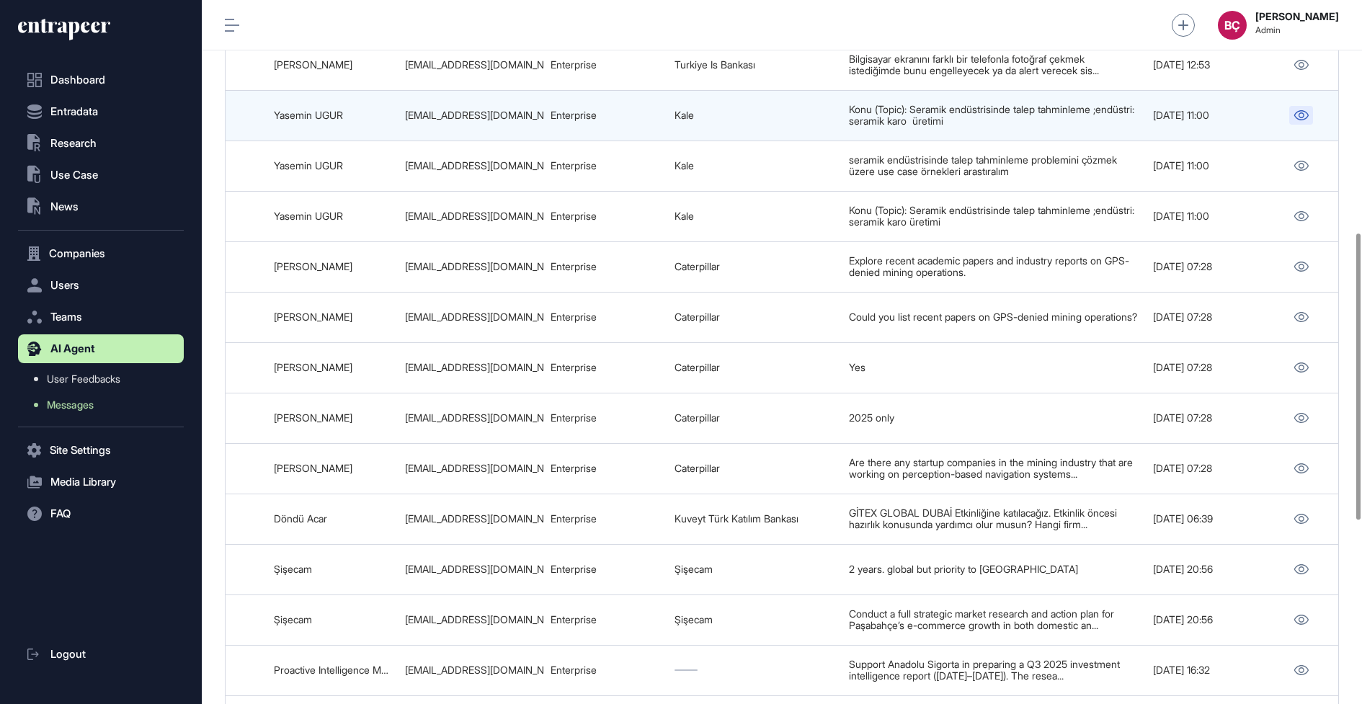
click at [1300, 110] on icon at bounding box center [1300, 115] width 15 height 10
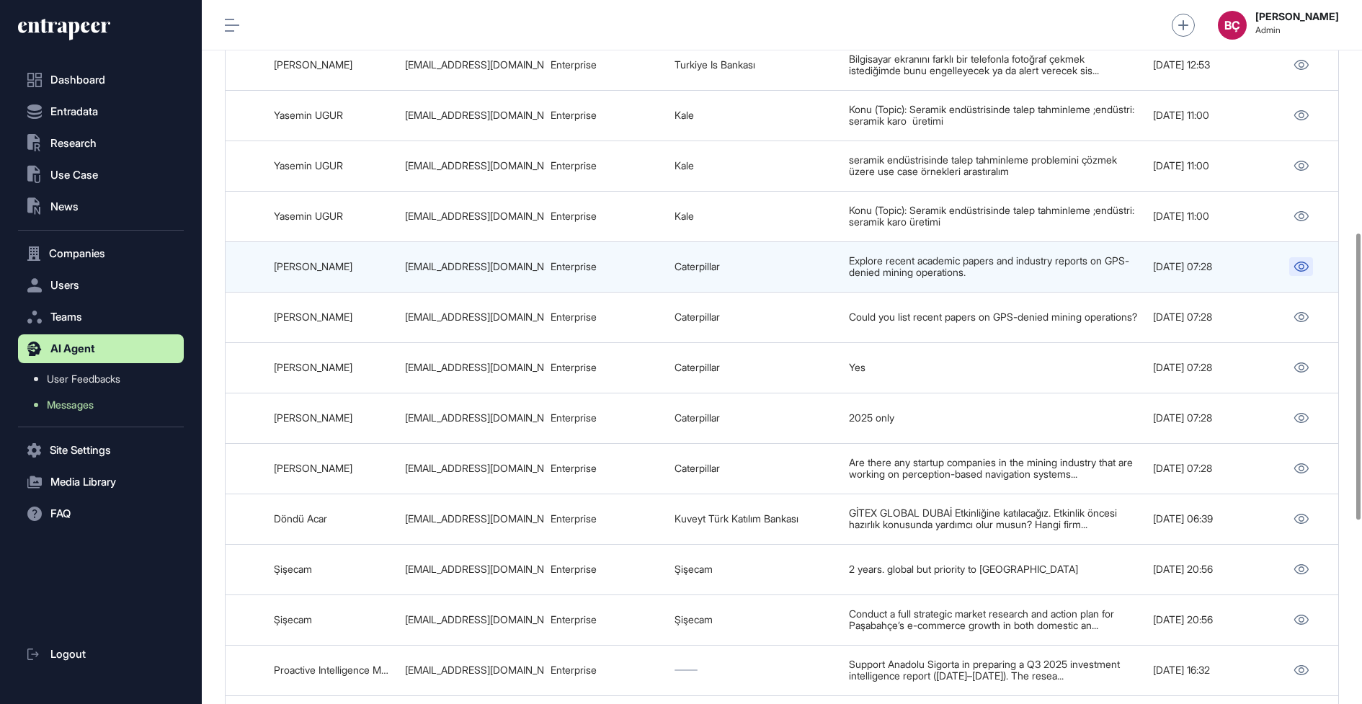
click at [1302, 257] on link at bounding box center [1301, 266] width 24 height 19
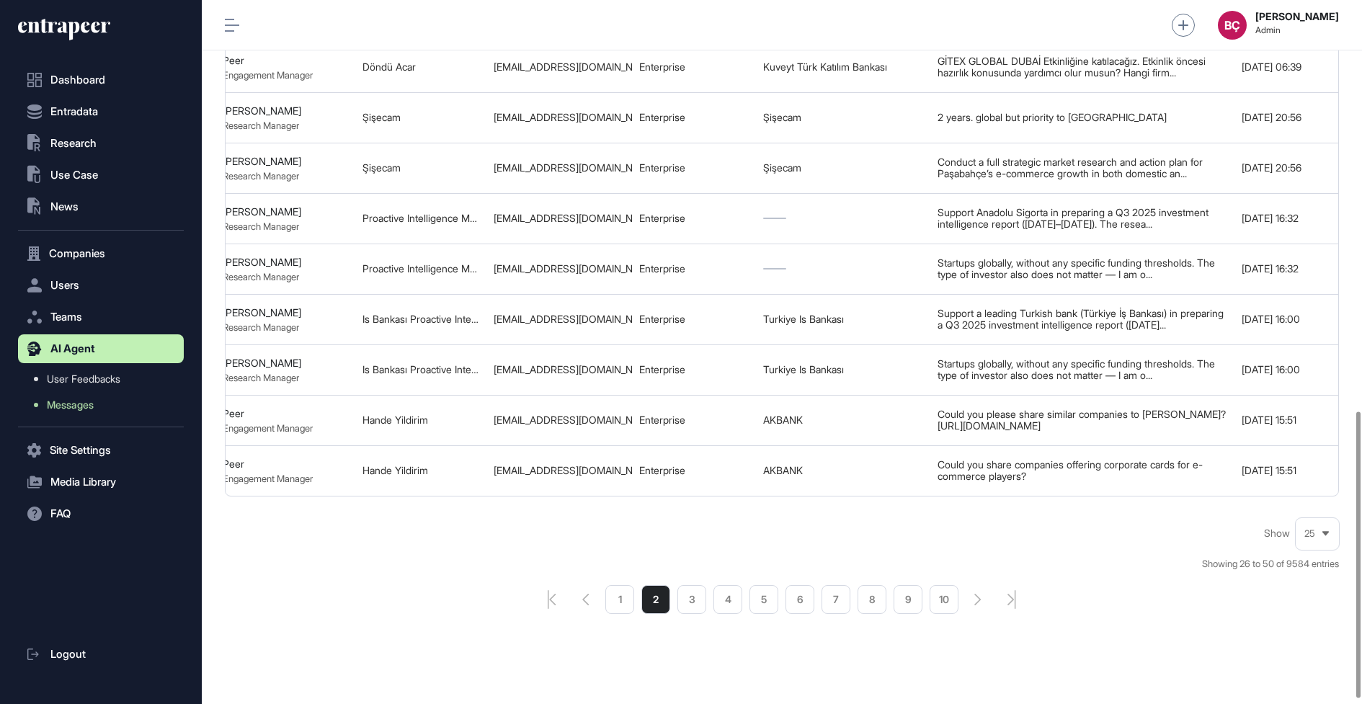
scroll to position [1024, 0]
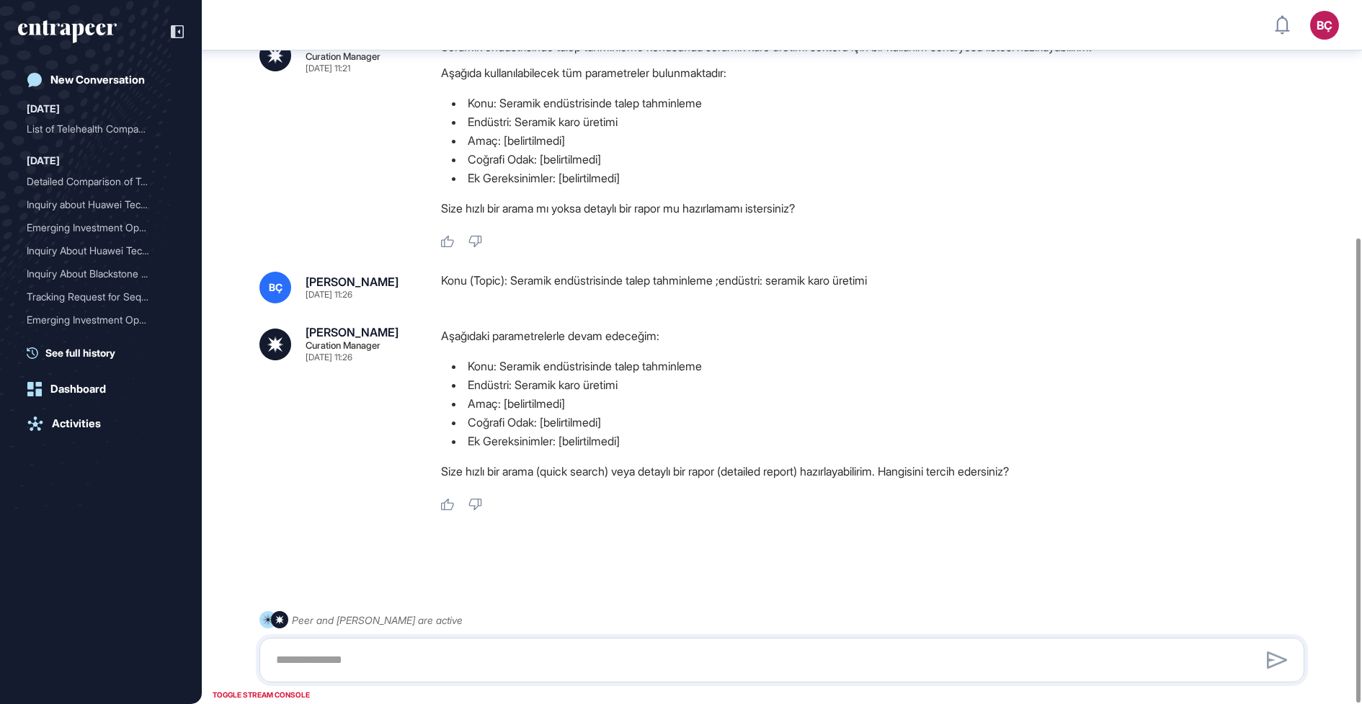
scroll to position [360, 0]
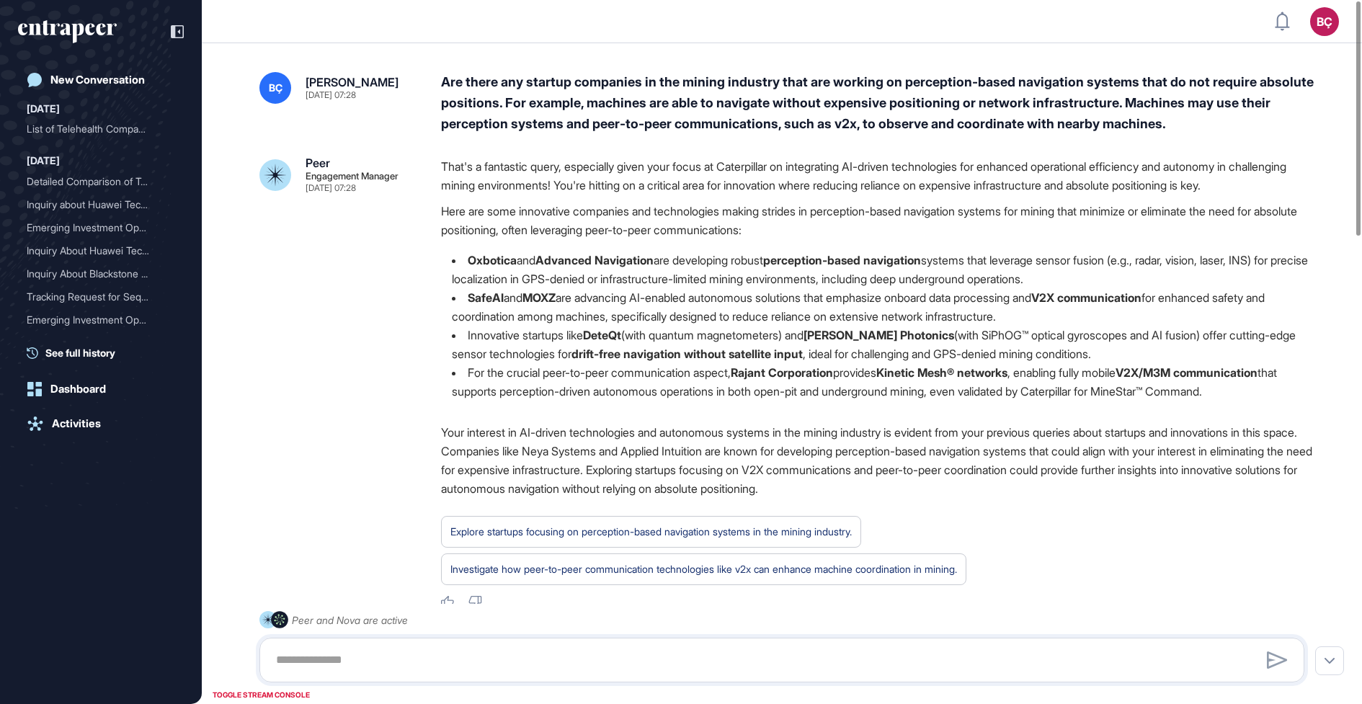
click at [715, 117] on div "Are there any startup companies in the mining industry that are working on perc…" at bounding box center [878, 103] width 875 height 62
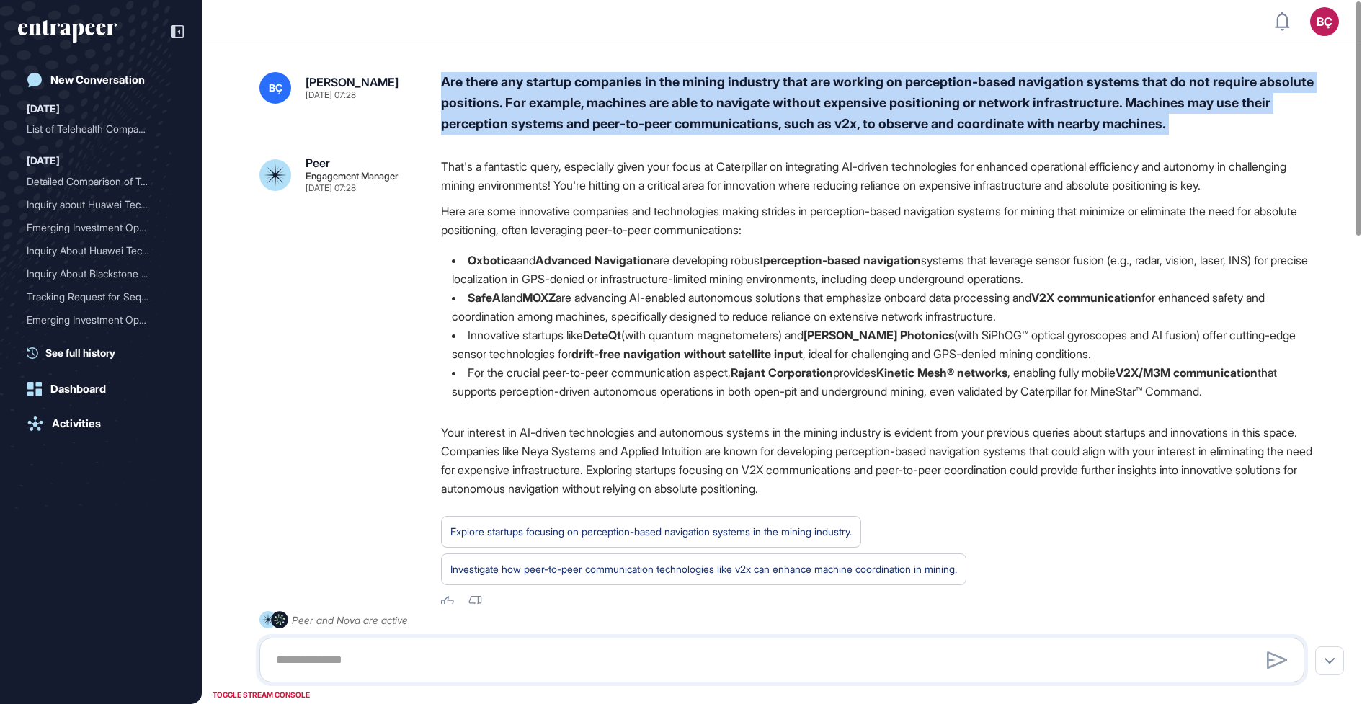
click at [715, 117] on div "Are there any startup companies in the mining industry that are working on perc…" at bounding box center [878, 103] width 875 height 62
click at [725, 104] on div "Are there any startup companies in the mining industry that are working on perc…" at bounding box center [878, 103] width 875 height 62
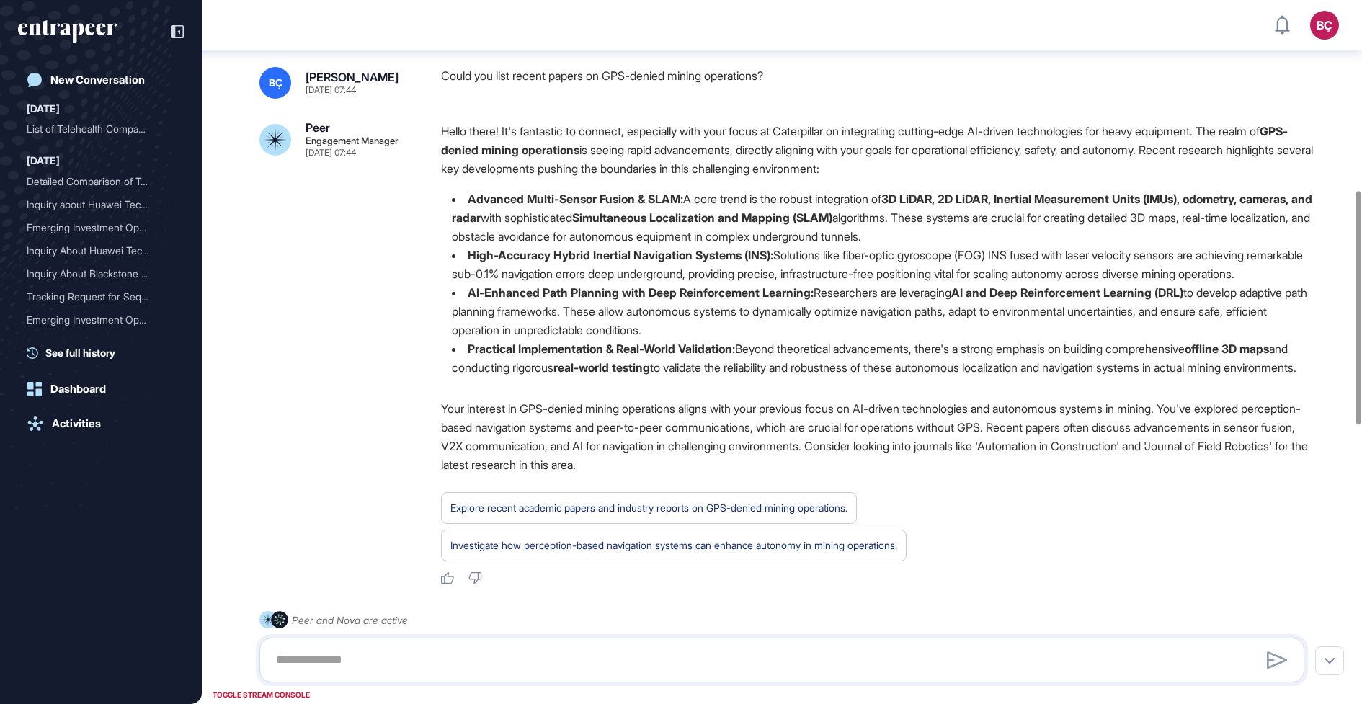
scroll to position [571, 0]
click at [683, 99] on div "Could you list recent papers on GPS-denied mining operations?" at bounding box center [878, 84] width 875 height 32
drag, startPoint x: 776, startPoint y: 94, endPoint x: 566, endPoint y: 105, distance: 210.6
click at [566, 99] on div "Could you list recent papers on GPS-denied mining operations?" at bounding box center [878, 84] width 875 height 32
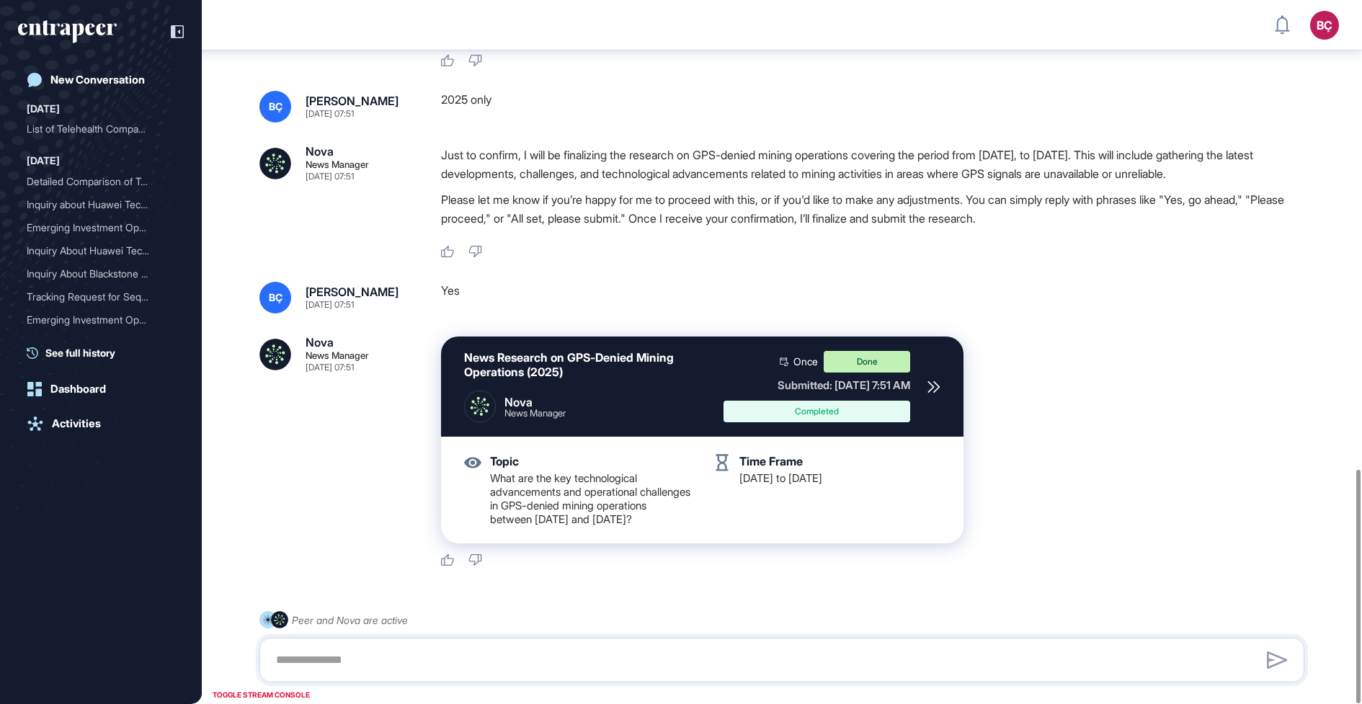
scroll to position [1412, 0]
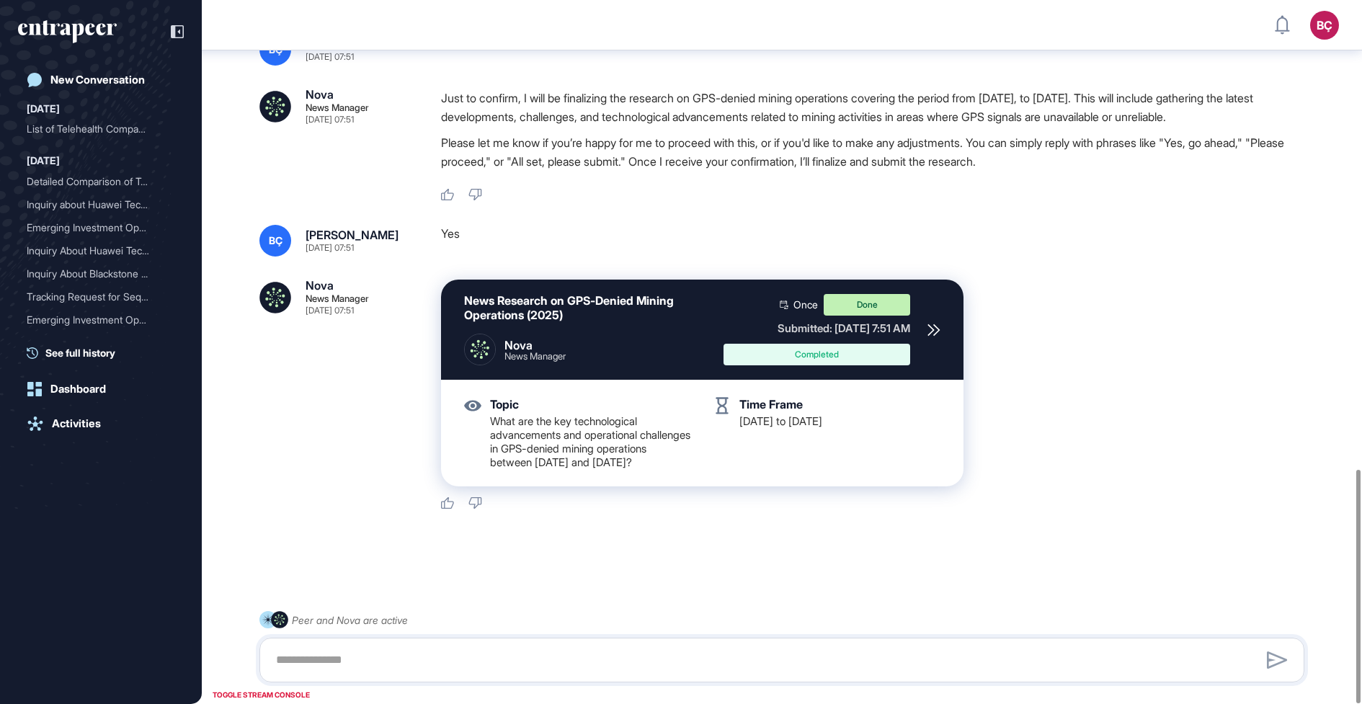
click at [934, 323] on icon at bounding box center [933, 329] width 13 height 13
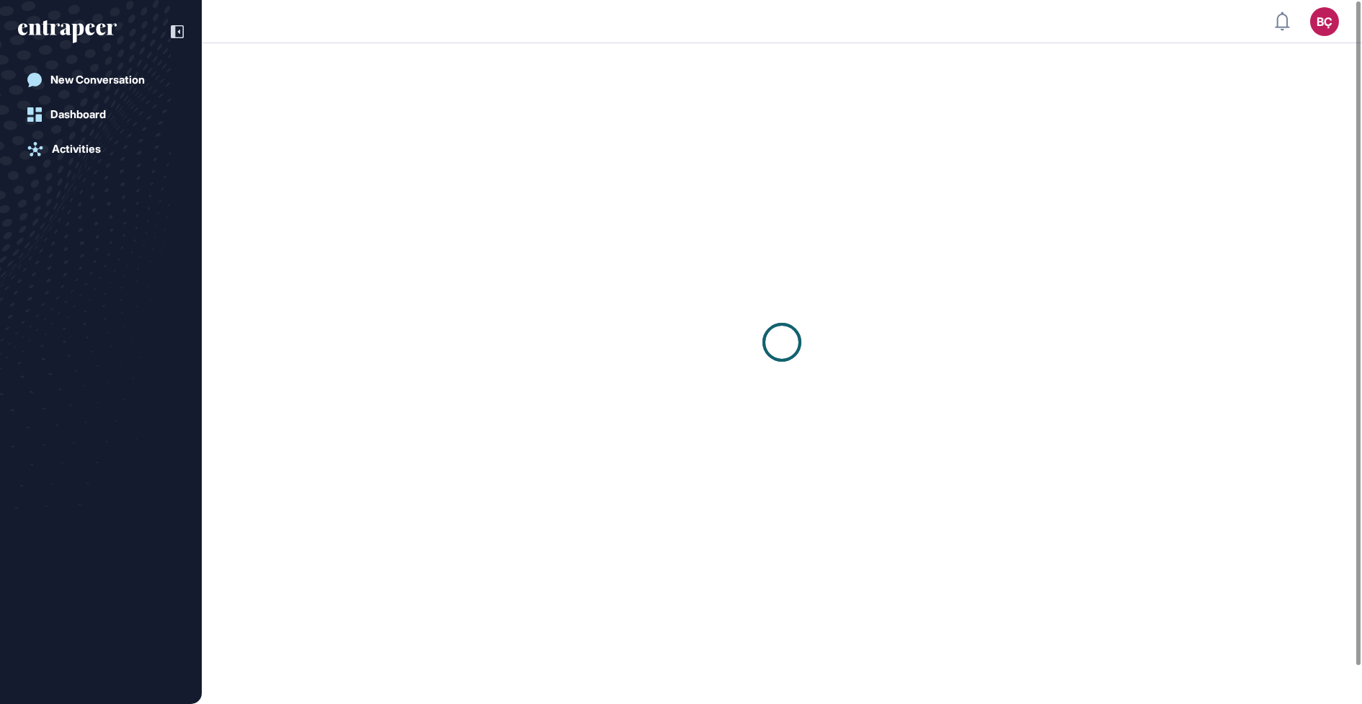
scroll to position [1, 1]
